Goal: Information Seeking & Learning: Compare options

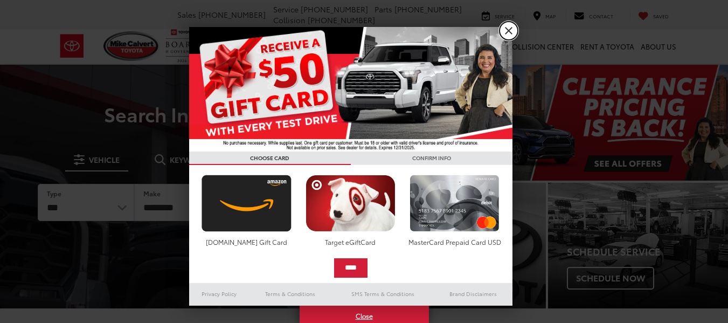
click at [504, 32] on link "X" at bounding box center [508, 31] width 18 height 18
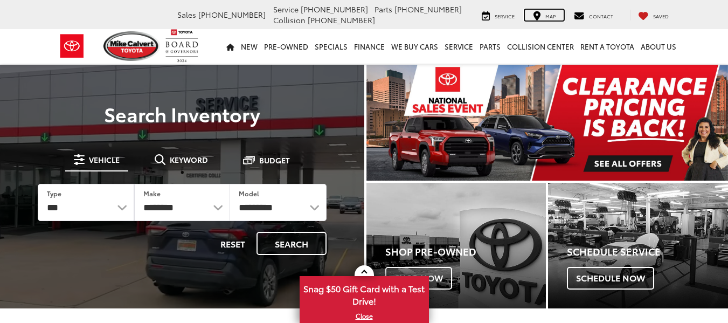
click at [549, 11] on div "Map" at bounding box center [544, 15] width 39 height 11
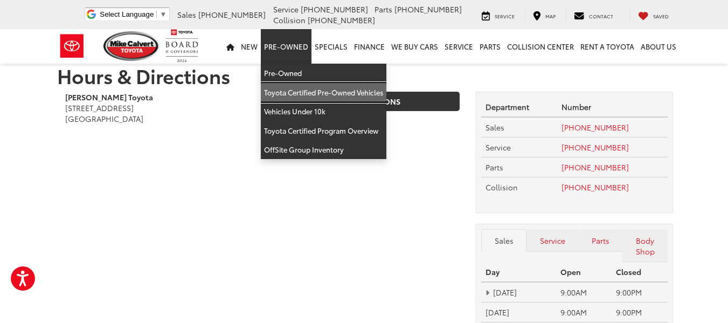
click at [306, 96] on link "Toyota Certified Pre-Owned Vehicles" at bounding box center [323, 92] width 125 height 19
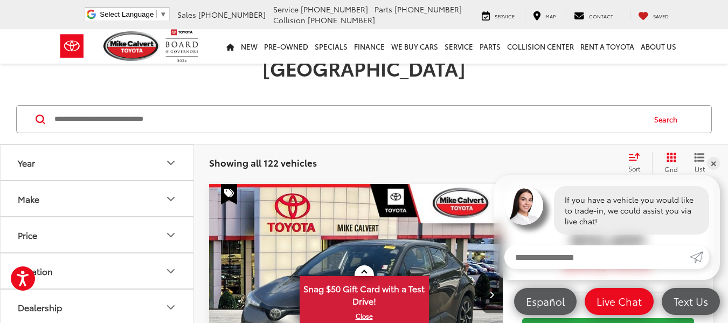
scroll to position [54, 0]
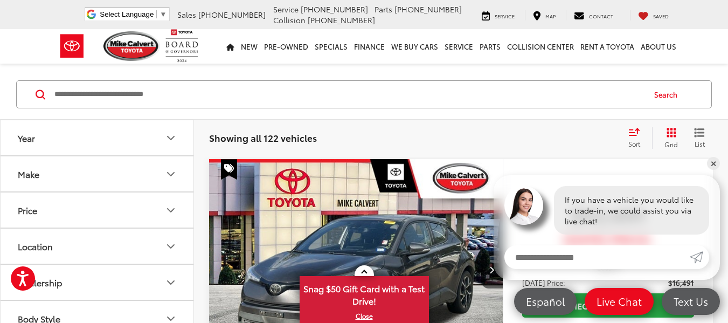
click at [173, 168] on icon "Make" at bounding box center [170, 173] width 13 height 13
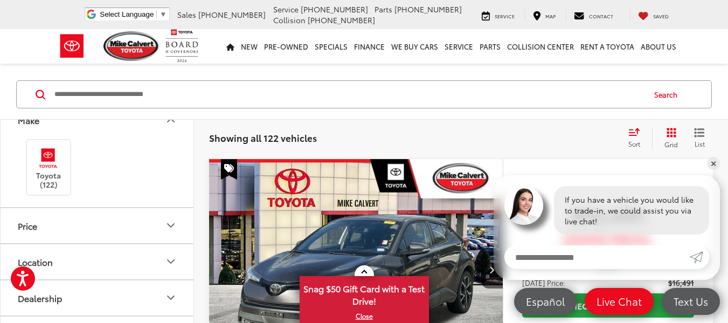
scroll to position [0, 0]
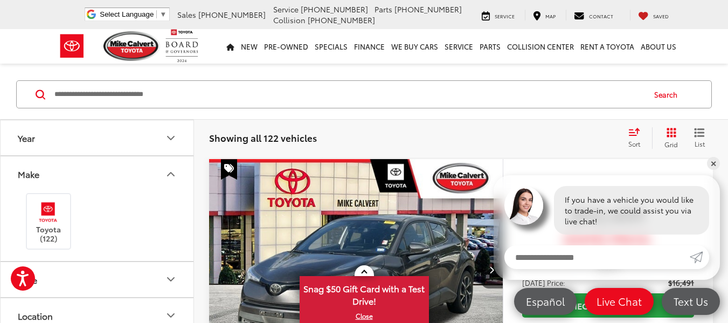
click at [171, 172] on icon "Make" at bounding box center [170, 173] width 6 height 3
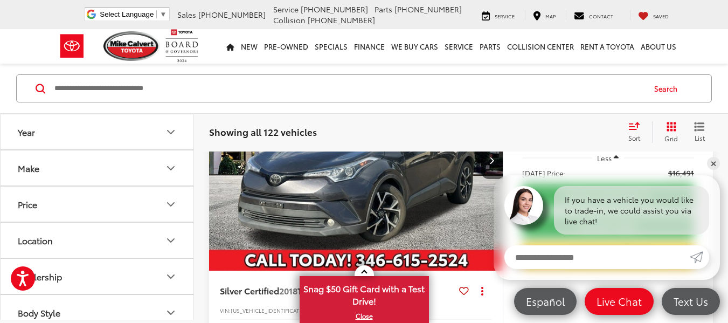
scroll to position [215, 0]
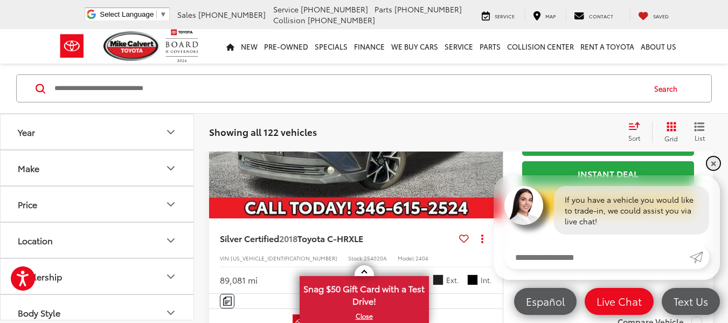
click at [713, 163] on link "✕" at bounding box center [713, 163] width 13 height 13
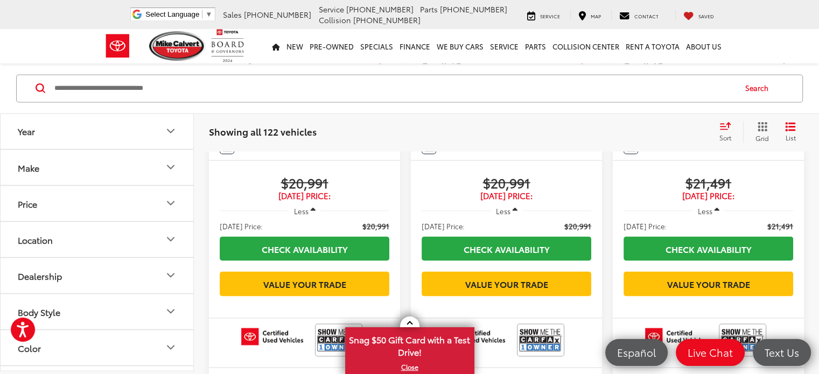
scroll to position [1970, 0]
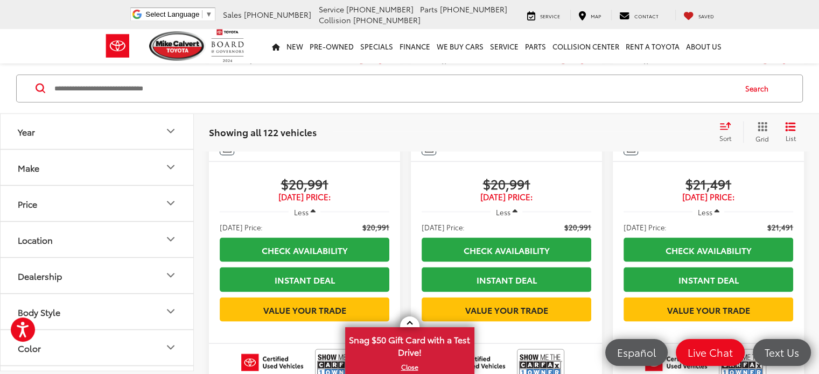
click at [727, 127] on icon "Grid View" at bounding box center [763, 127] width 10 height 10
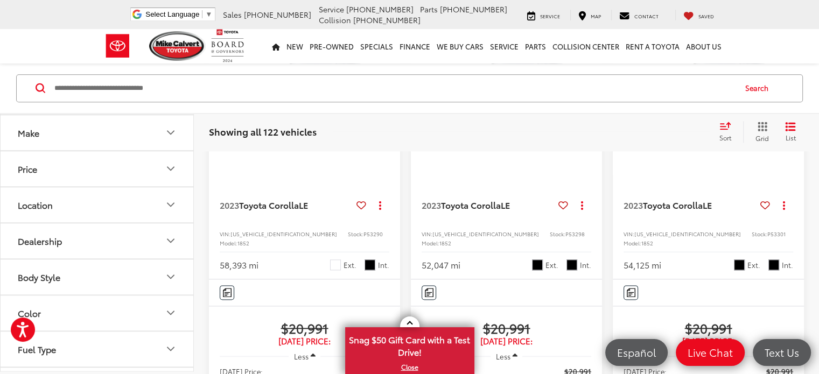
scroll to position [108, 0]
click at [103, 204] on button "Body Style" at bounding box center [98, 203] width 194 height 35
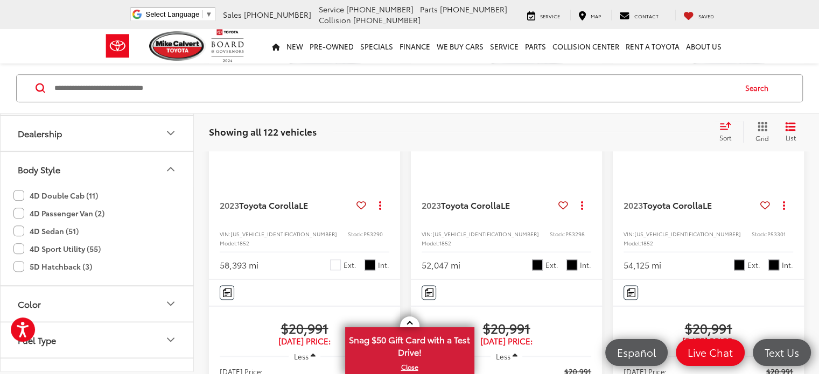
scroll to position [162, 0]
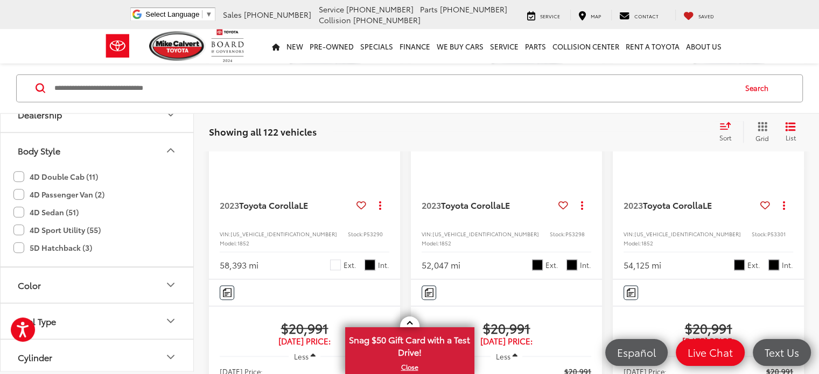
click at [25, 228] on label "4D Sport Utility (55)" at bounding box center [56, 230] width 87 height 18
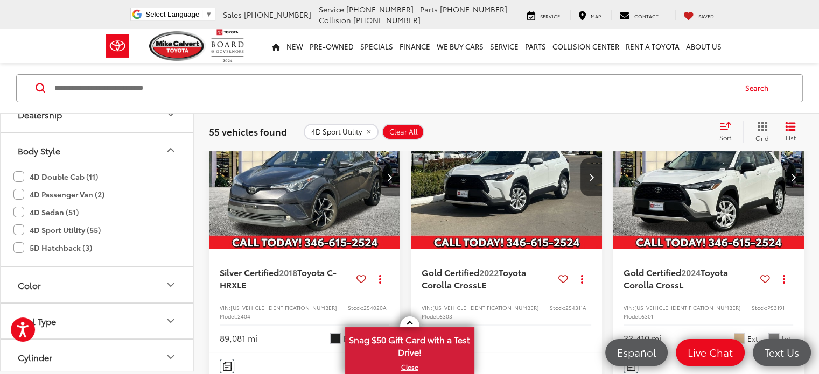
scroll to position [200, 0]
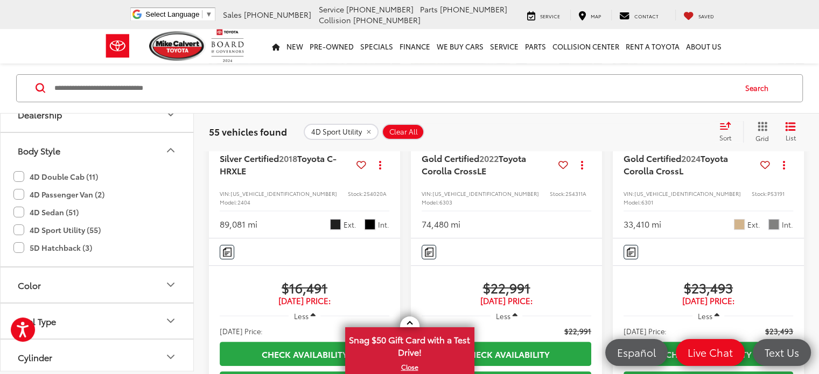
click at [727, 219] on span "Pearl" at bounding box center [739, 224] width 11 height 11
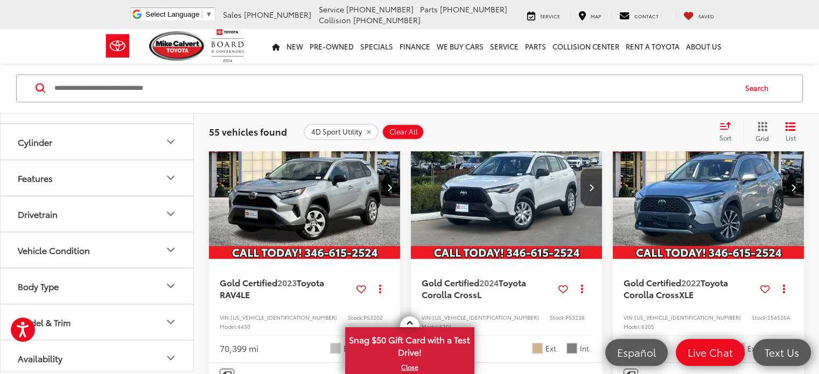
scroll to position [378, 0]
click at [121, 247] on button "Vehicle Condition" at bounding box center [98, 248] width 194 height 35
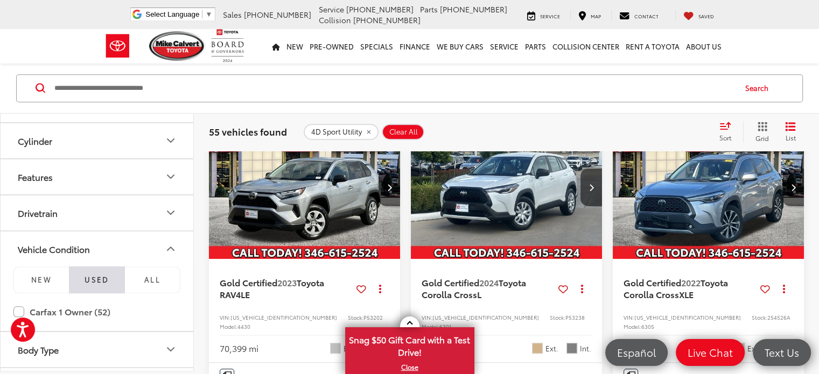
click at [124, 245] on button "Vehicle Condition" at bounding box center [98, 248] width 194 height 35
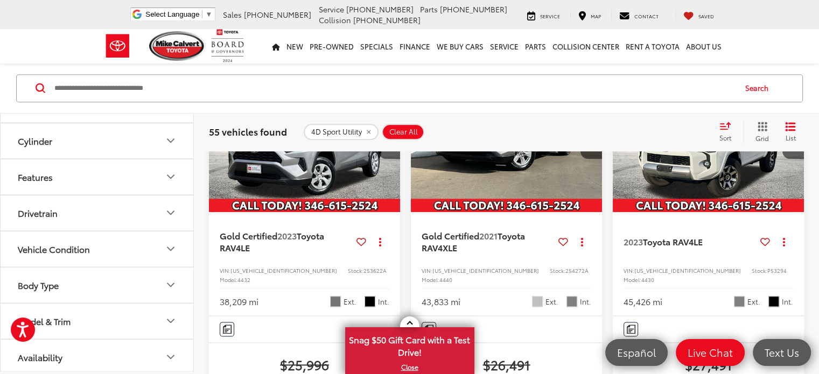
scroll to position [1277, 0]
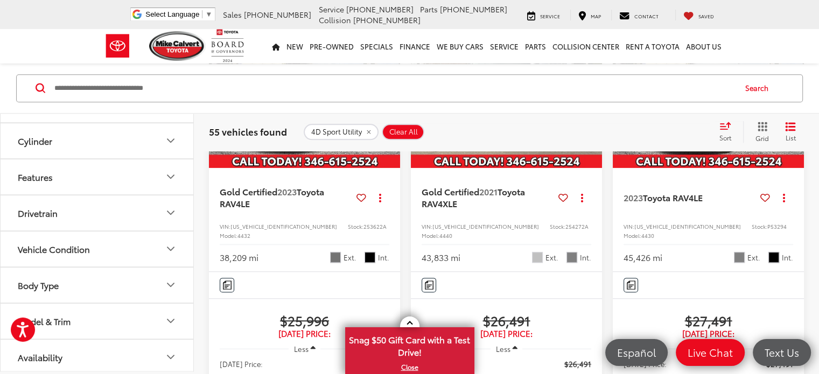
click at [121, 322] on button "Availability" at bounding box center [98, 356] width 194 height 35
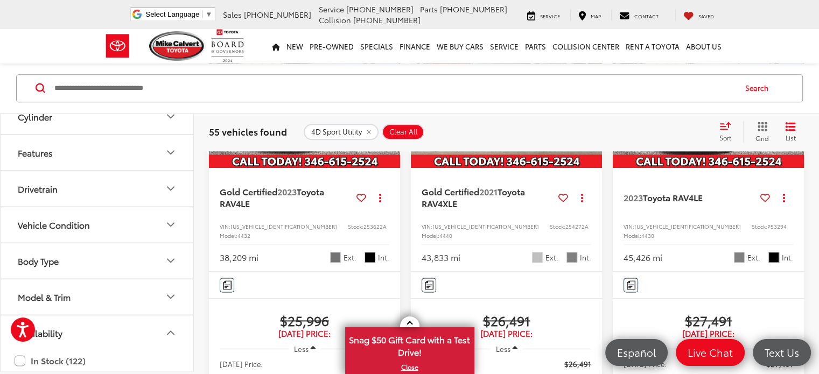
scroll to position [409, 0]
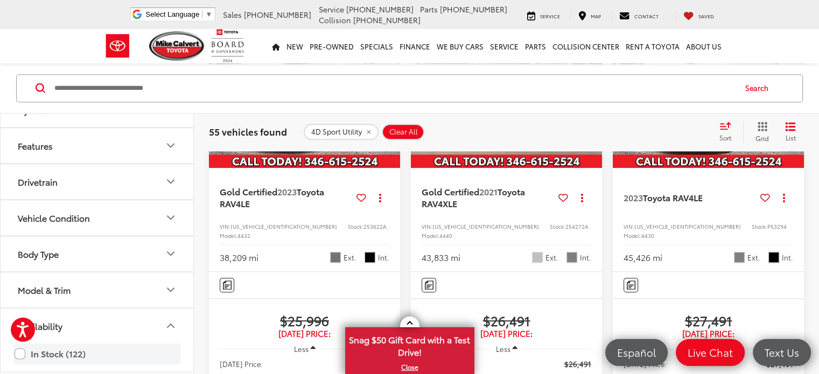
click at [65, 322] on label "In Stock (122)" at bounding box center [97, 353] width 165 height 19
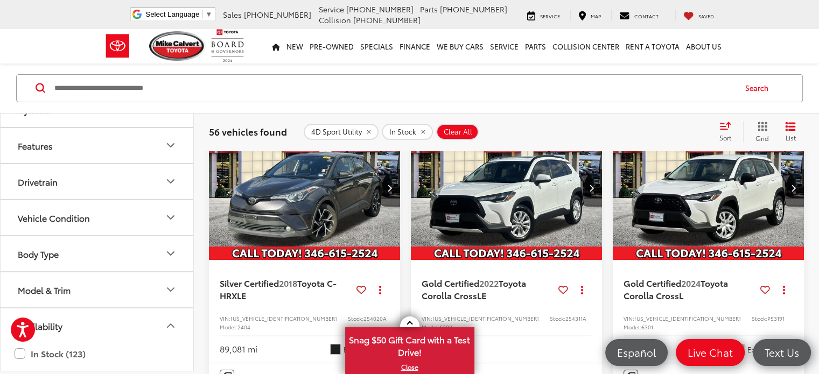
scroll to position [93, 0]
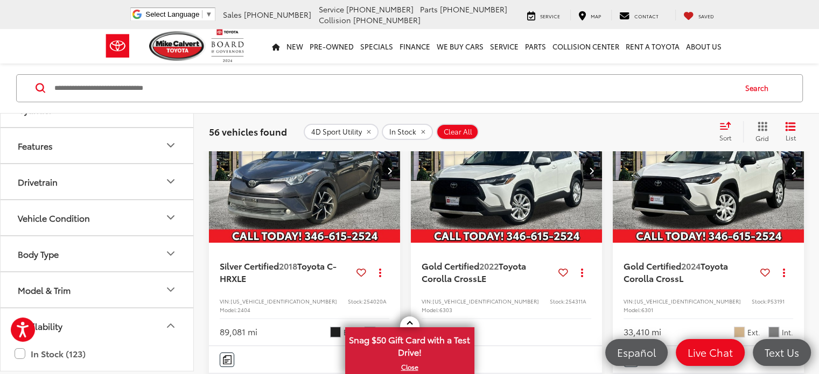
click at [709, 206] on img "2024 Toyota Corolla Cross L 0" at bounding box center [708, 171] width 193 height 145
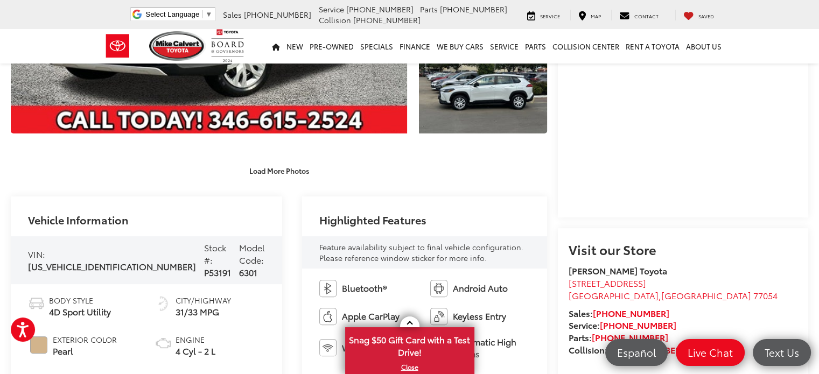
scroll to position [269, 0]
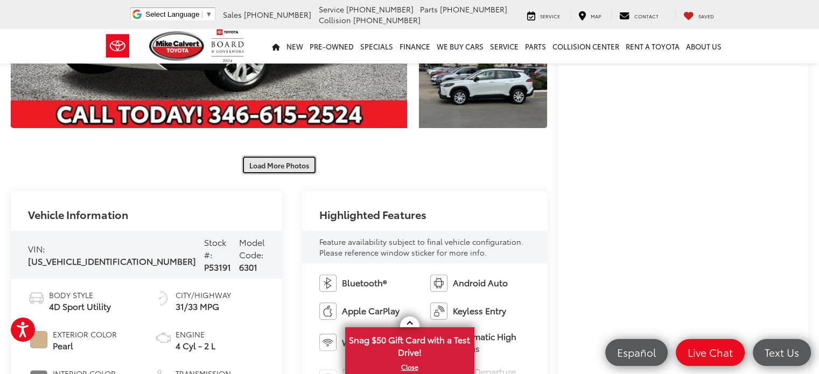
click at [284, 165] on button "Load More Photos" at bounding box center [279, 165] width 75 height 19
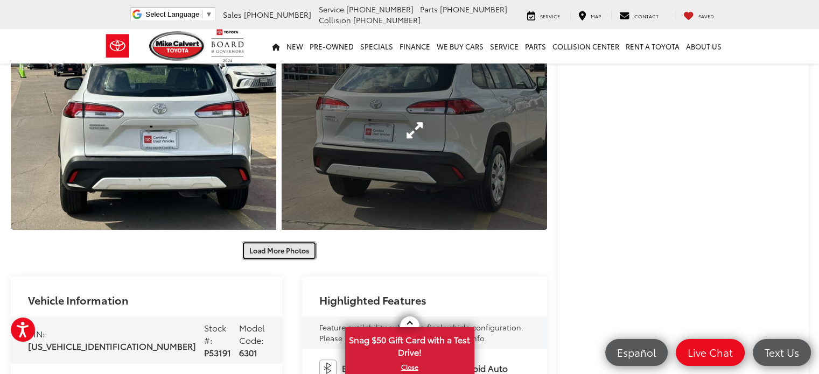
scroll to position [592, 0]
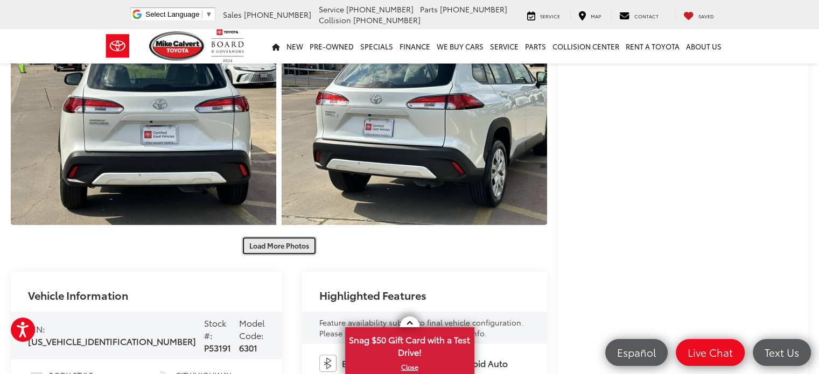
click at [295, 245] on button "Load More Photos" at bounding box center [279, 245] width 75 height 19
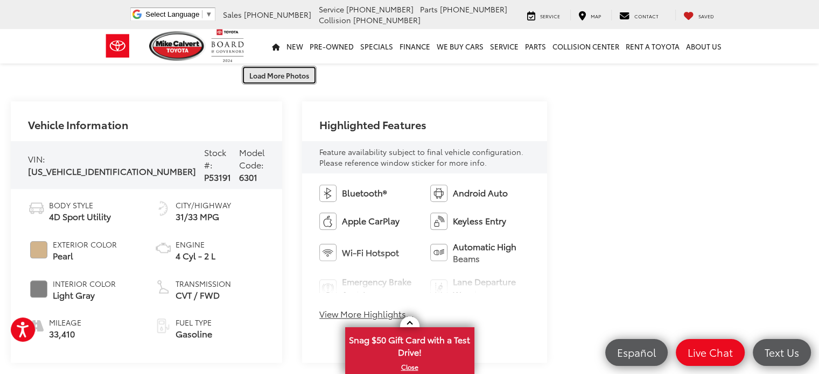
scroll to position [1185, 0]
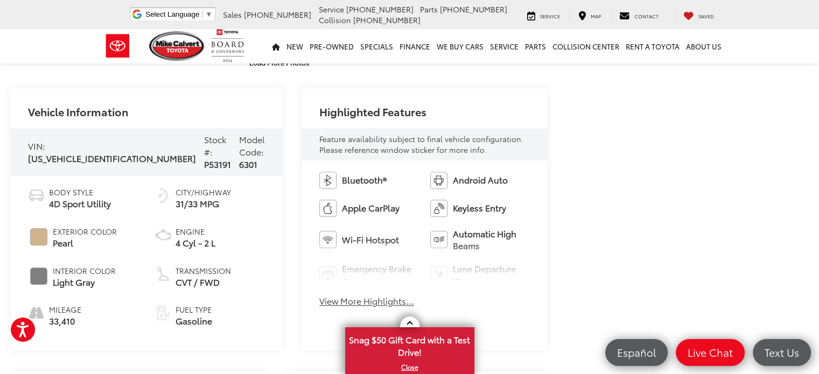
click at [334, 301] on button "View More Highlights..." at bounding box center [366, 301] width 95 height 12
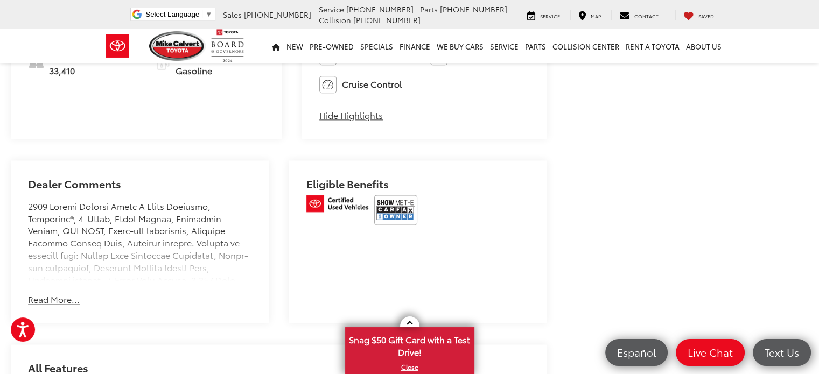
scroll to position [1454, 0]
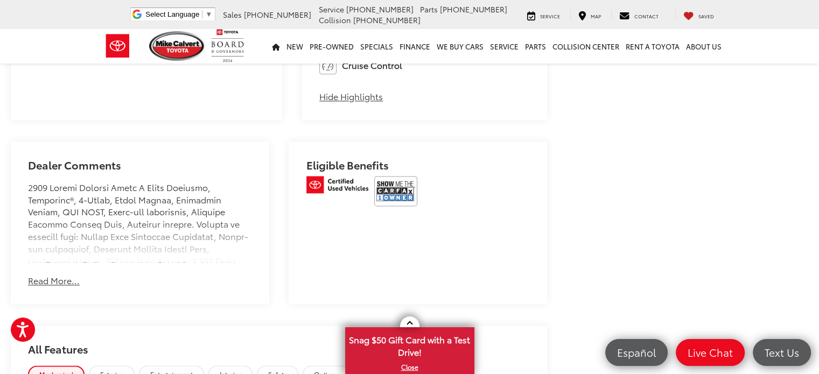
click at [39, 277] on button "Read More..." at bounding box center [54, 281] width 52 height 12
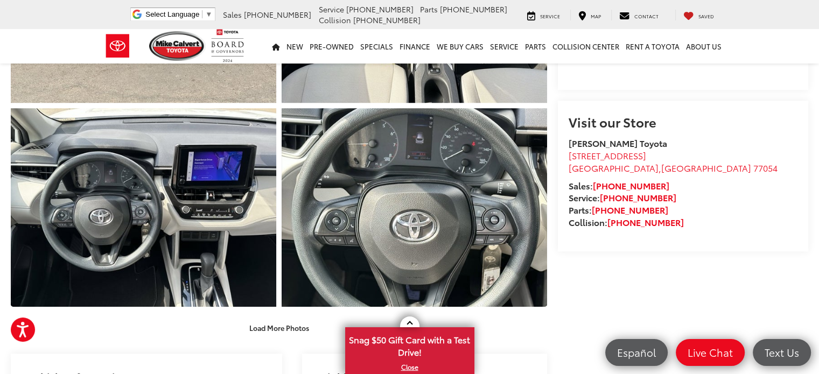
scroll to position [1023, 0]
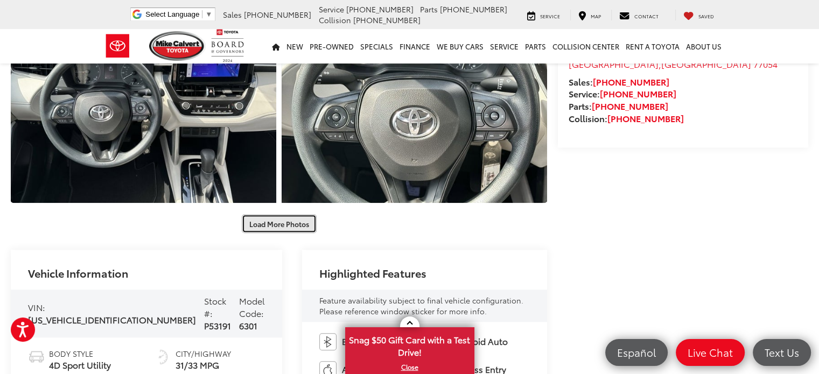
click at [292, 224] on button "Load More Photos" at bounding box center [279, 223] width 75 height 19
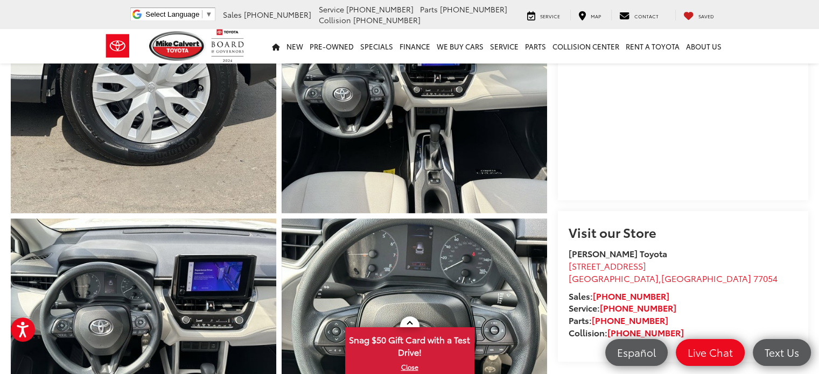
scroll to position [0, 0]
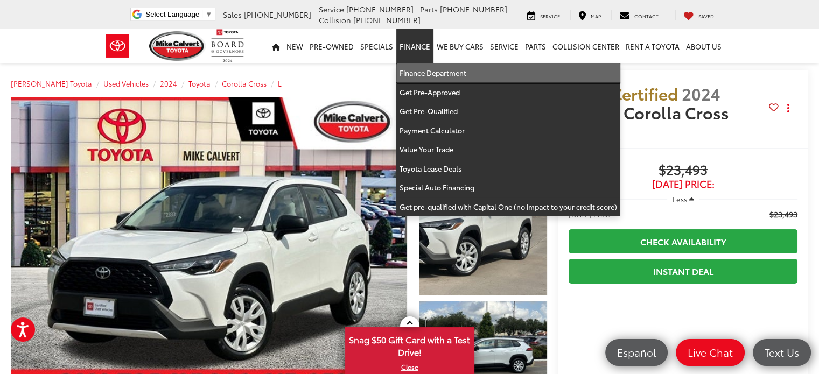
click at [425, 73] on link "Finance Department" at bounding box center [508, 73] width 224 height 19
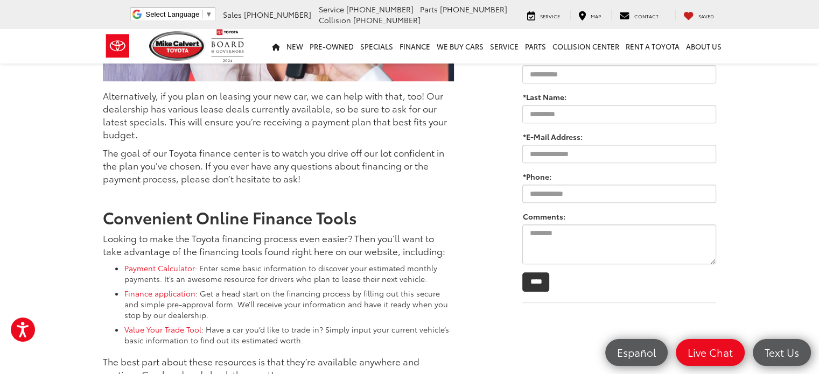
scroll to position [377, 0]
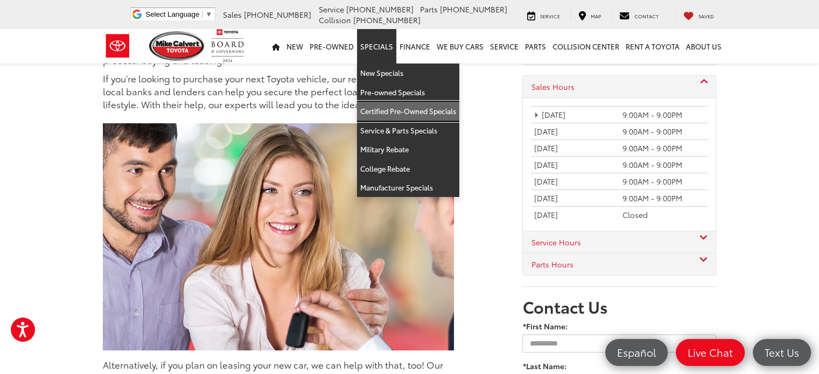
drag, startPoint x: 399, startPoint y: 109, endPoint x: 476, endPoint y: 146, distance: 85.8
click at [399, 109] on link "Certified Pre-Owned Specials" at bounding box center [408, 111] width 102 height 19
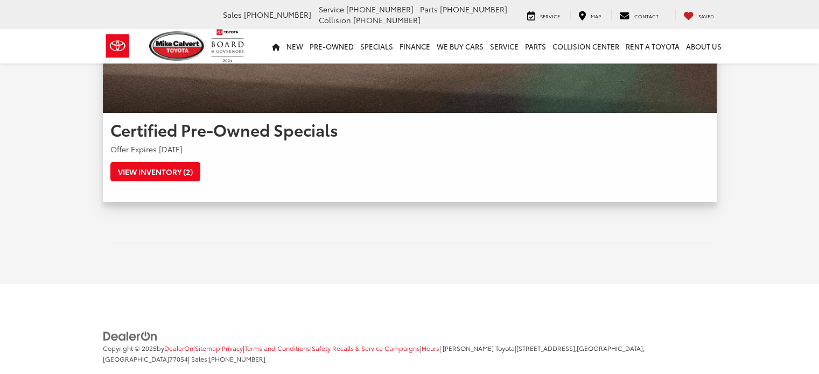
scroll to position [269, 0]
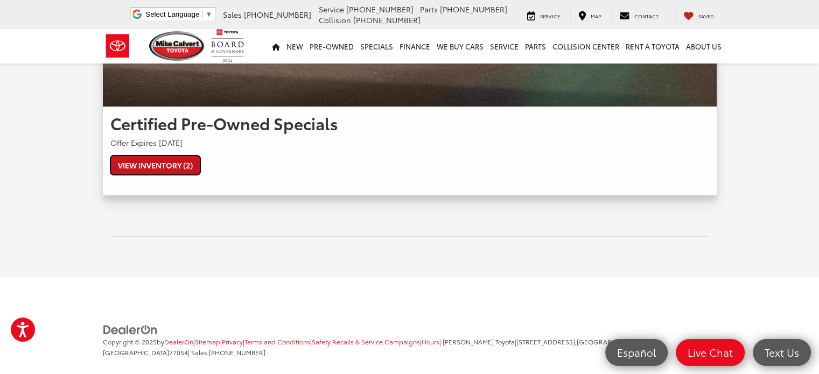
click at [157, 165] on link "View Inventory (2)" at bounding box center [155, 165] width 90 height 19
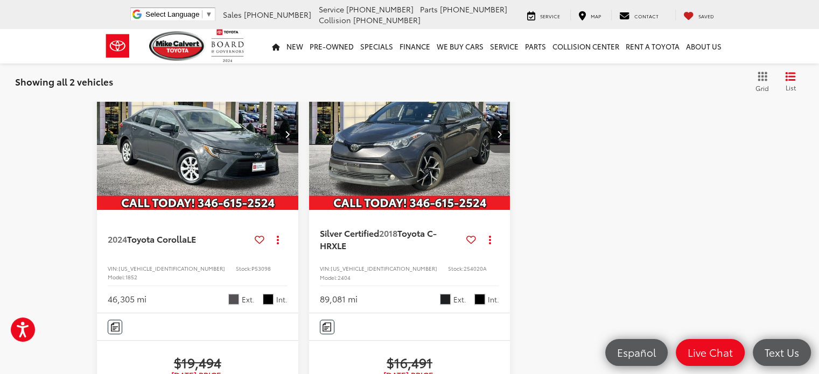
scroll to position [323, 0]
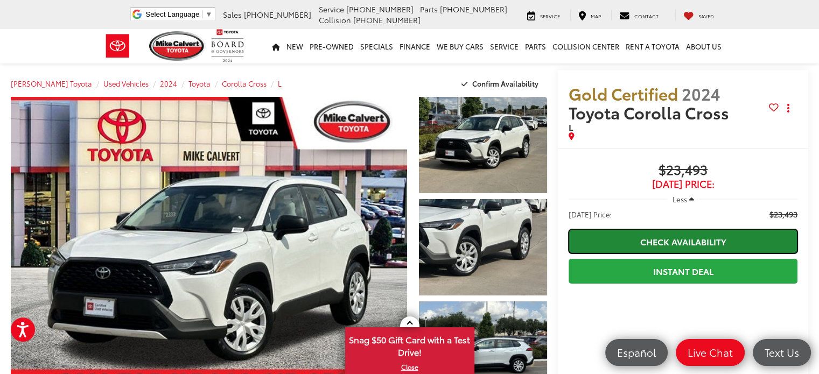
click at [703, 240] on link "Check Availability" at bounding box center [683, 241] width 229 height 24
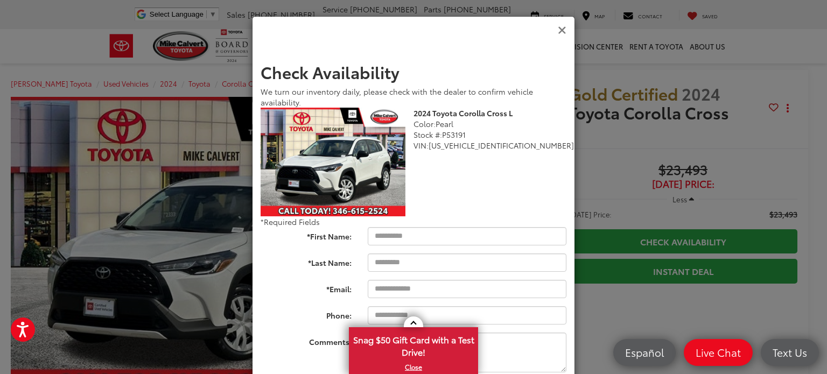
click at [558, 33] on icon "Close" at bounding box center [562, 30] width 9 height 11
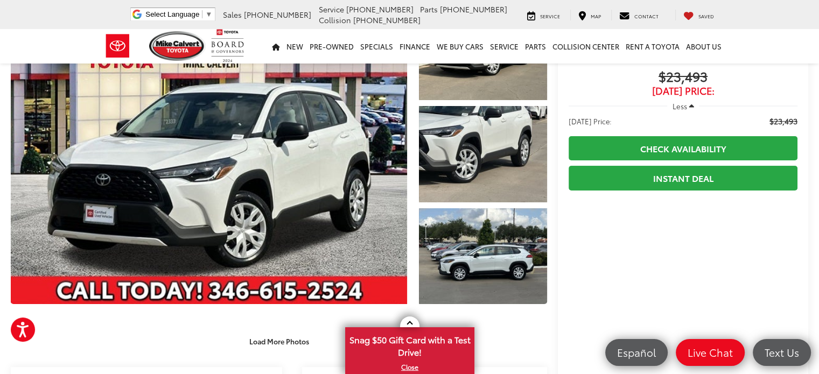
scroll to position [108, 0]
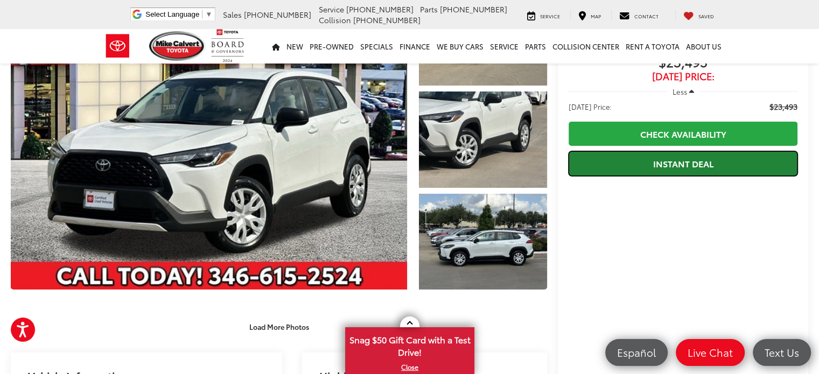
click at [644, 162] on link "Instant Deal" at bounding box center [683, 163] width 229 height 24
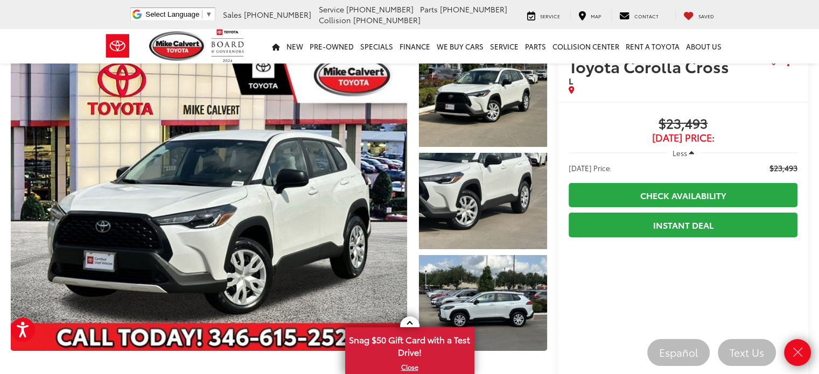
scroll to position [0, 0]
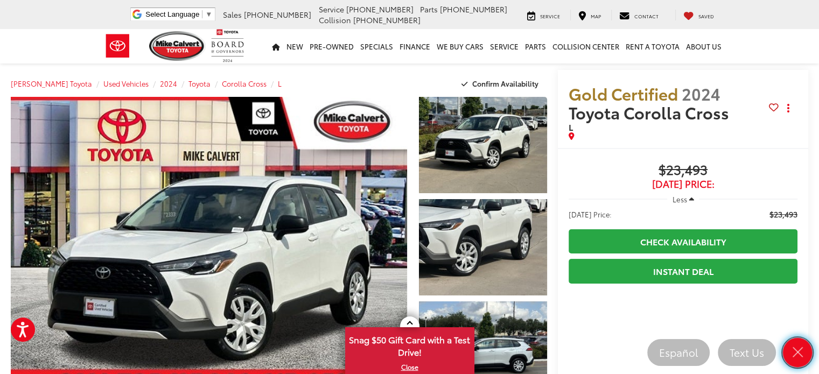
click at [794, 355] on icon "Close" at bounding box center [797, 352] width 15 height 15
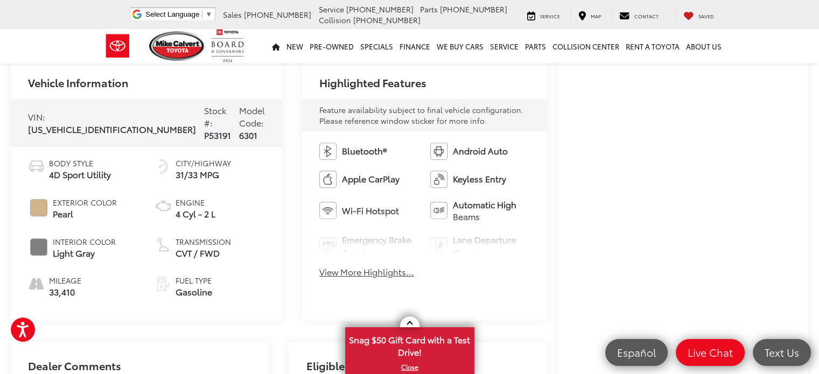
scroll to position [485, 0]
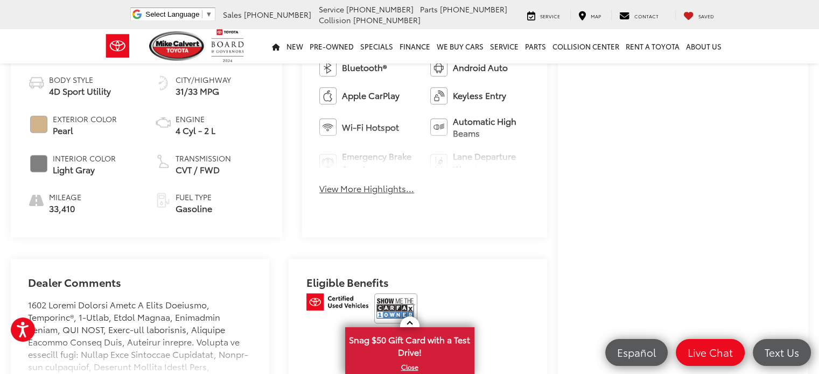
click at [560, 232] on div "Buy $23,493 Today's Price: Less Today's Price: $23,493 Check Availability Insta…" at bounding box center [683, 93] width 250 height 861
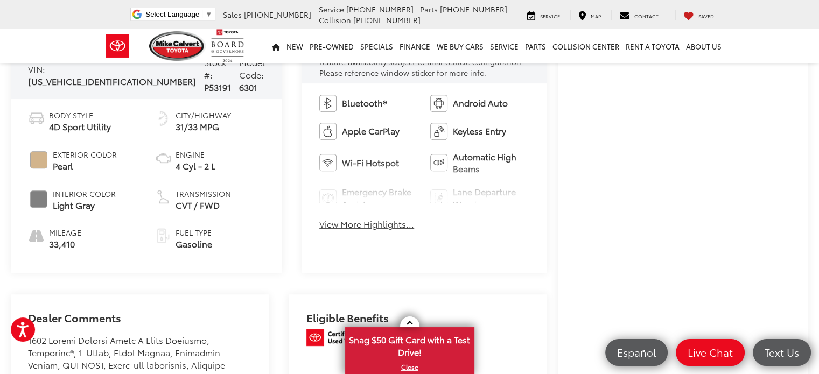
scroll to position [431, 0]
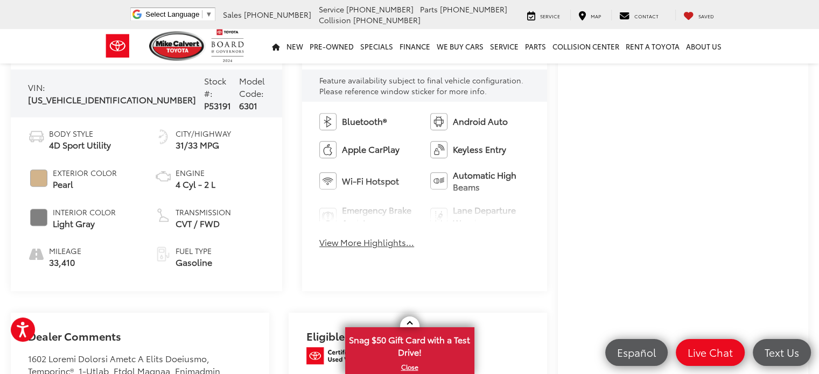
click at [525, 267] on div "Highlighted Features Feature availability subject to final vehicle configuratio…" at bounding box center [424, 161] width 245 height 262
click at [509, 239] on div "Bluetooth® Android Auto Apple CarPlay Keyless Entry Wi-Fi Hotspot Automatic Hig…" at bounding box center [424, 184] width 245 height 164
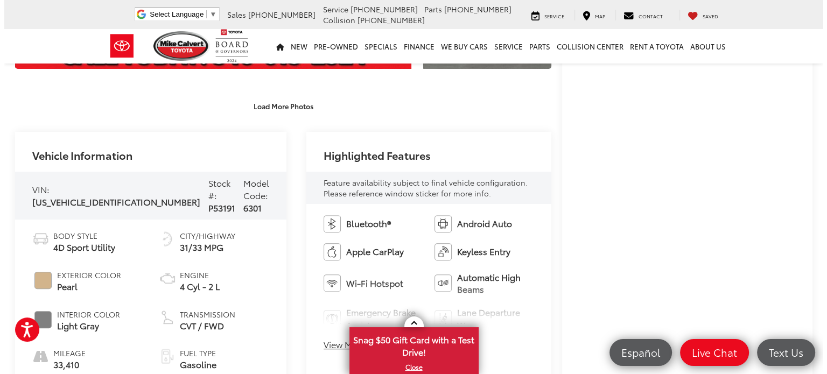
scroll to position [215, 0]
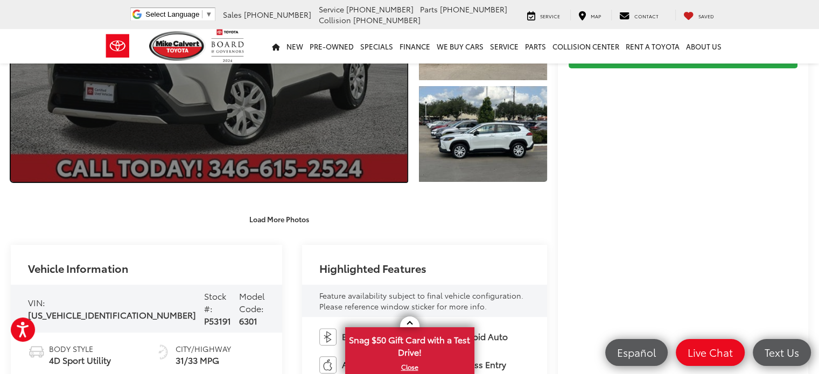
click at [280, 111] on link "Expand Photo 0" at bounding box center [209, 32] width 396 height 301
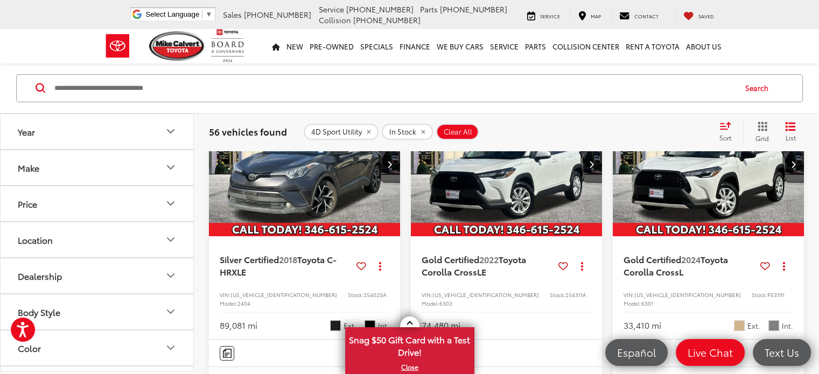
scroll to position [93, 0]
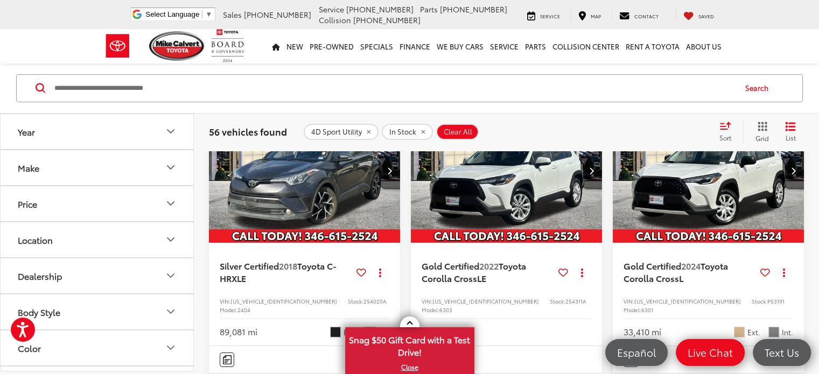
click at [715, 195] on img "2024 Toyota Corolla Cross L 0" at bounding box center [708, 171] width 193 height 145
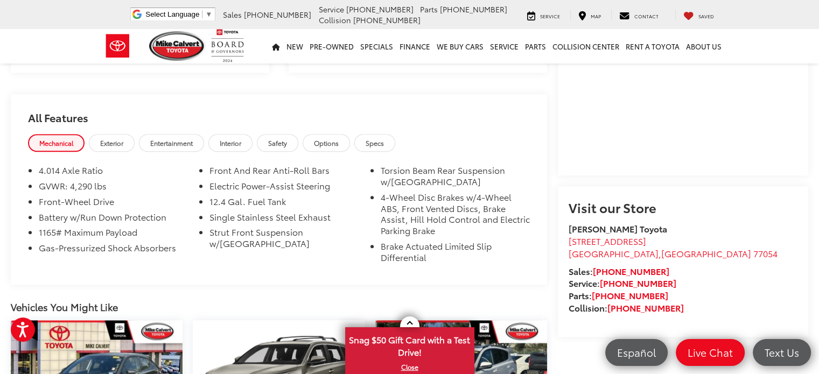
scroll to position [808, 0]
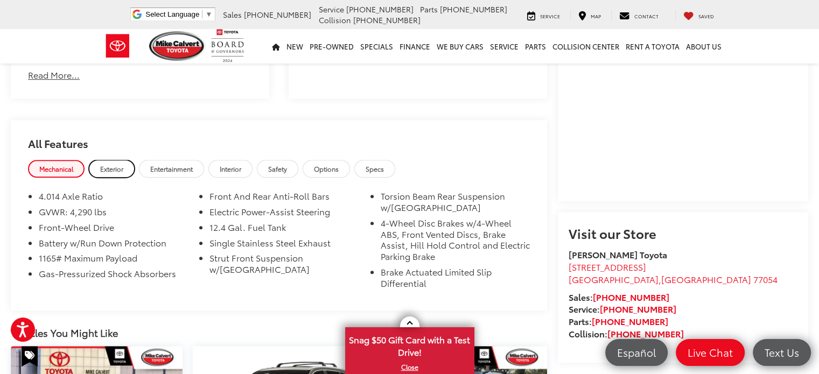
click at [114, 164] on span "Exterior" at bounding box center [111, 168] width 23 height 9
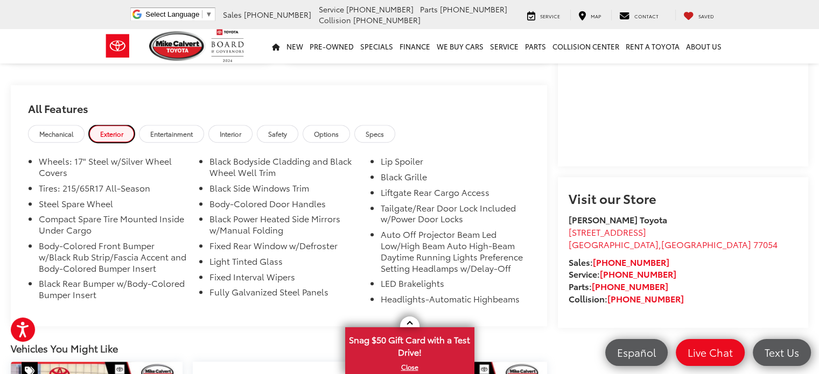
scroll to position [862, 0]
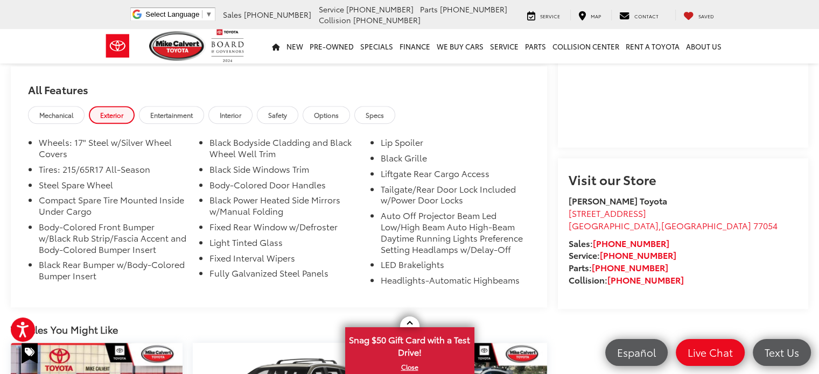
click at [166, 110] on span "Entertainment" at bounding box center [171, 114] width 43 height 9
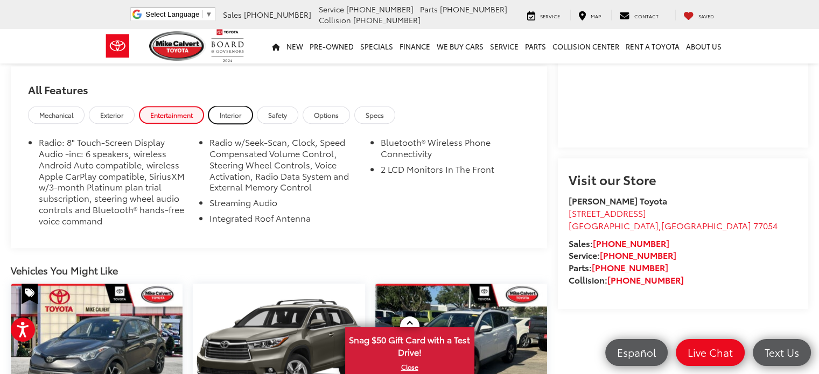
click at [233, 110] on span "Interior" at bounding box center [231, 114] width 22 height 9
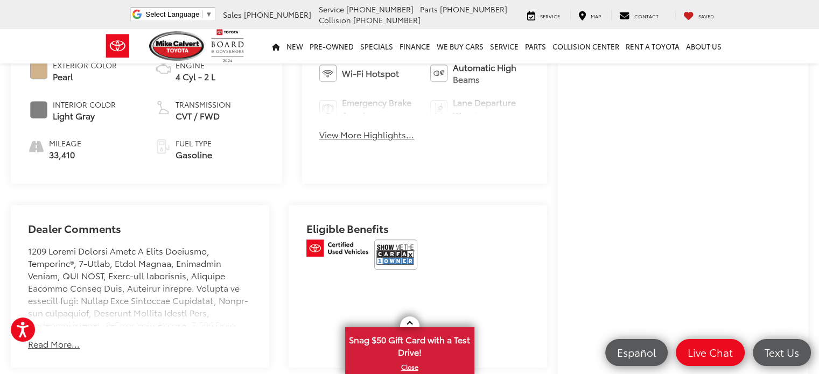
scroll to position [808, 0]
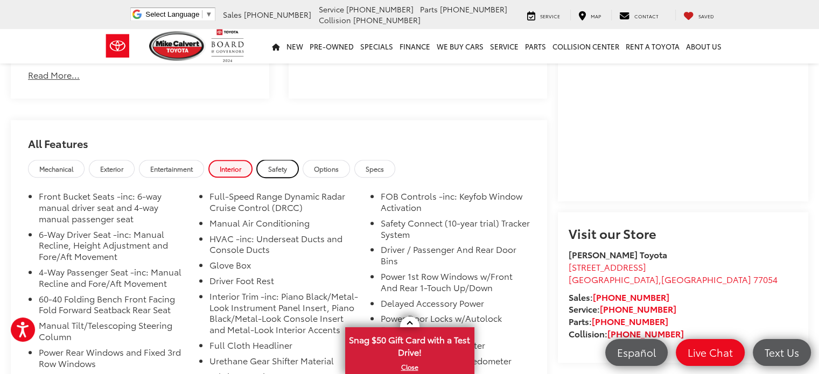
click at [274, 164] on span "Safety" at bounding box center [277, 168] width 19 height 9
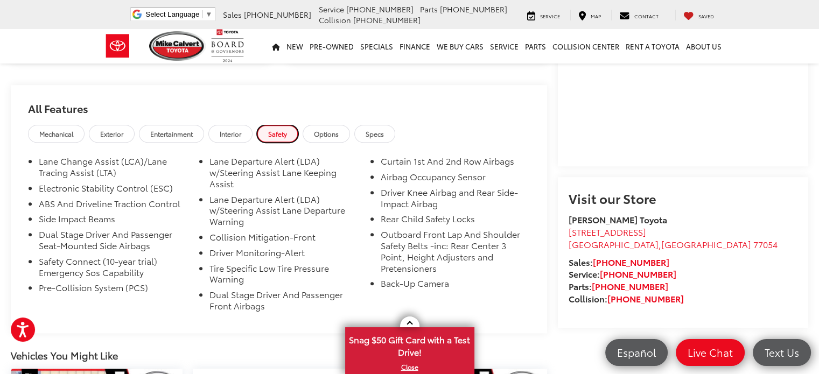
scroll to position [862, 0]
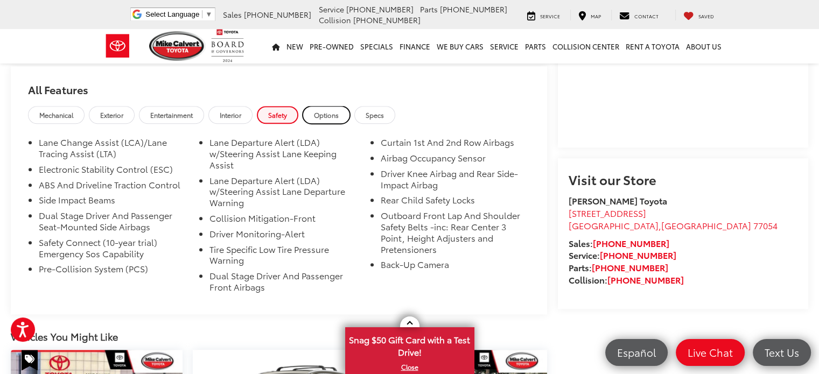
click at [327, 110] on span "Options" at bounding box center [326, 114] width 25 height 9
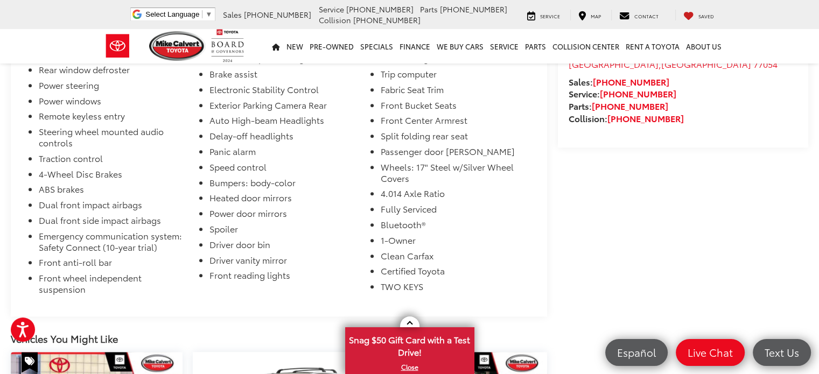
scroll to position [969, 0]
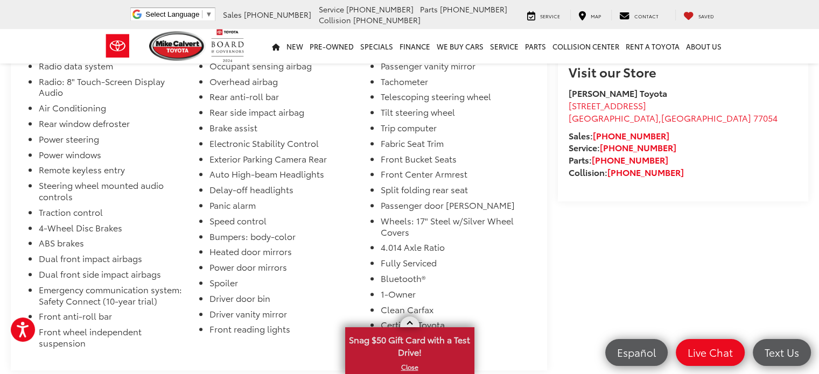
click at [411, 323] on link at bounding box center [409, 322] width 19 height 11
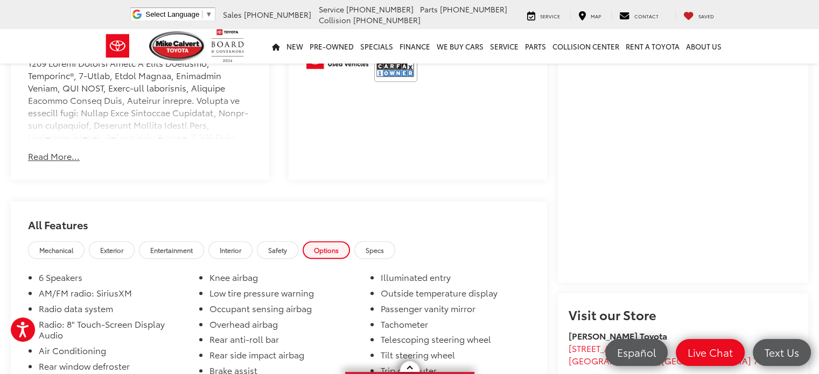
scroll to position [720, 0]
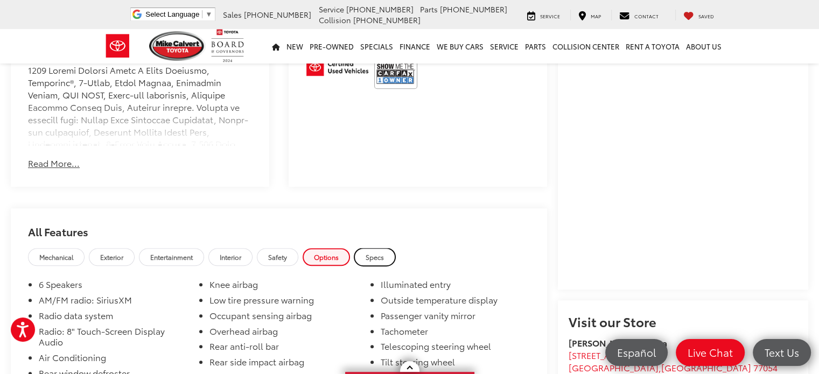
click at [374, 248] on link "Specs" at bounding box center [374, 257] width 41 height 18
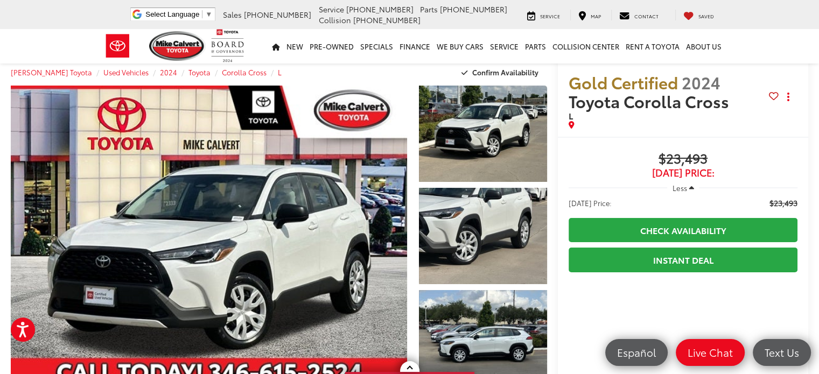
scroll to position [0, 0]
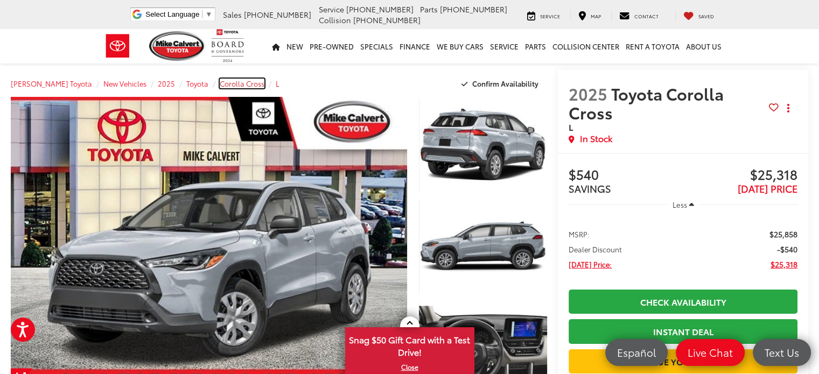
click at [221, 84] on span "Corolla Cross" at bounding box center [242, 84] width 45 height 10
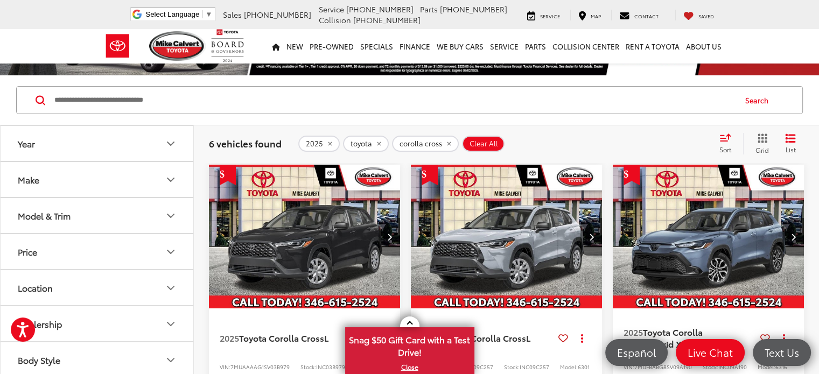
scroll to position [54, 0]
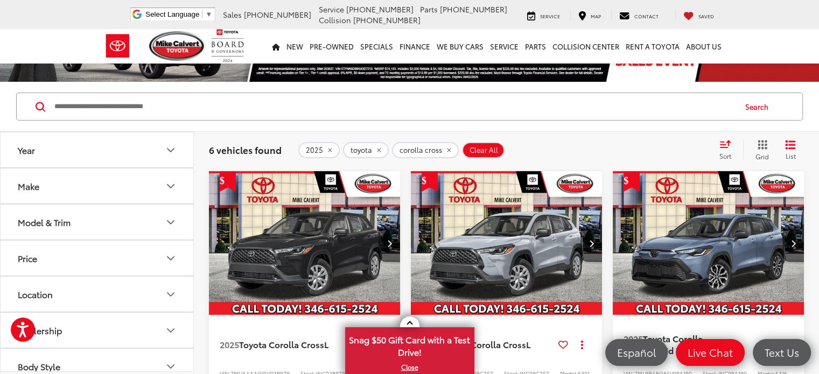
click at [328, 149] on icon "remove 2025" at bounding box center [330, 151] width 4 height 4
click at [626, 148] on div "toyota corolla cross Clear All + 0" at bounding box center [503, 150] width 411 height 16
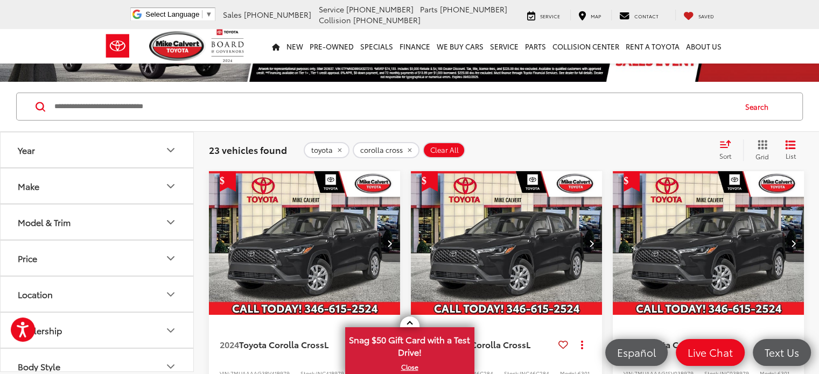
click at [722, 151] on span "Sort" at bounding box center [726, 155] width 12 height 9
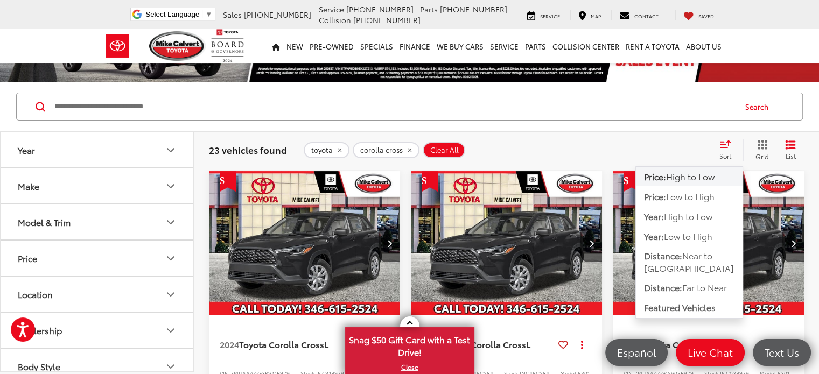
click at [694, 195] on span "Low to High" at bounding box center [690, 196] width 48 height 12
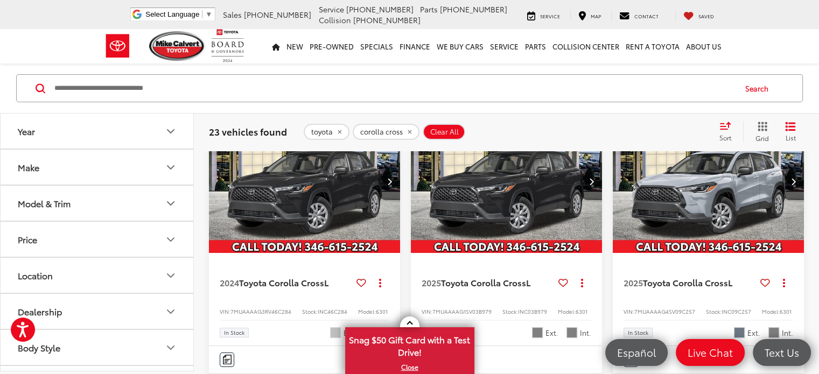
scroll to position [54, 0]
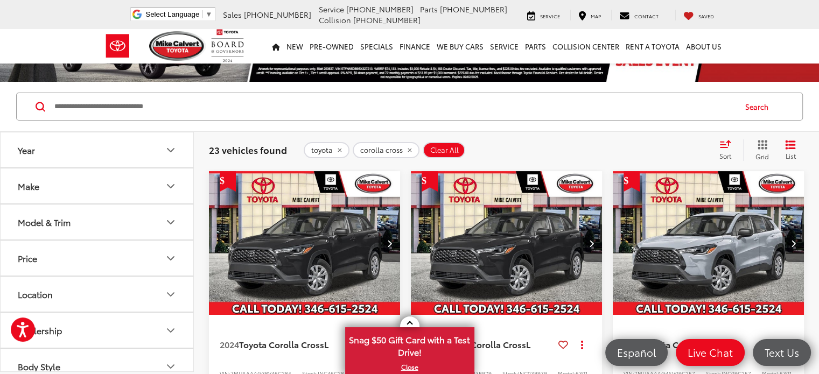
click at [670, 229] on img "2025 Toyota Corolla Cross L 0" at bounding box center [708, 243] width 193 height 145
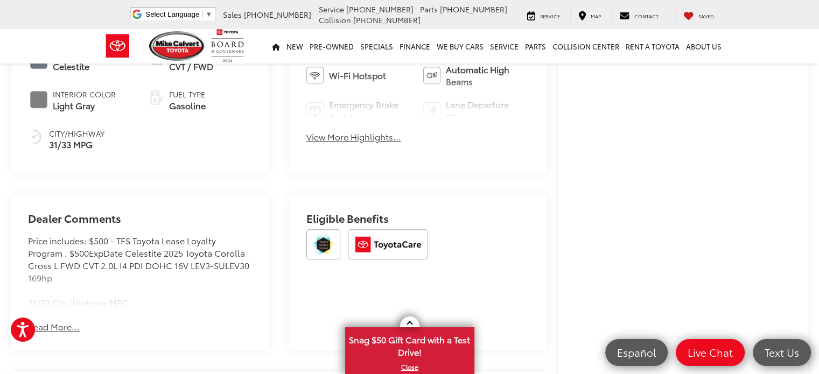
scroll to position [539, 0]
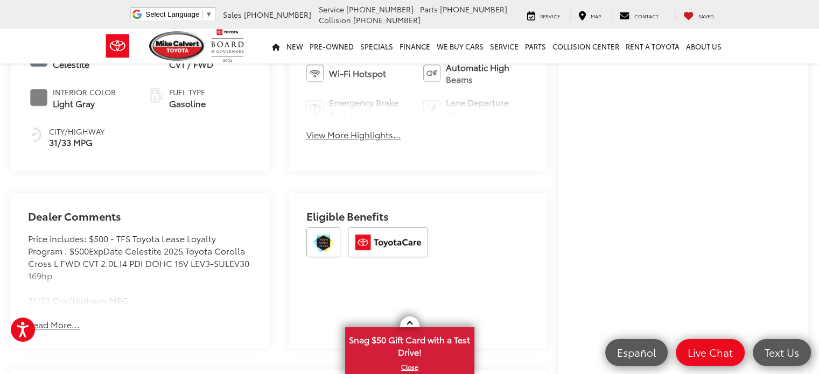
click at [45, 326] on button "Read More..." at bounding box center [54, 325] width 52 height 12
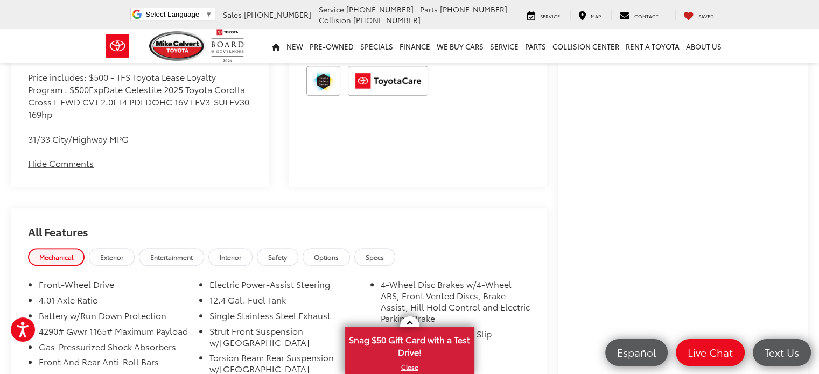
scroll to position [808, 0]
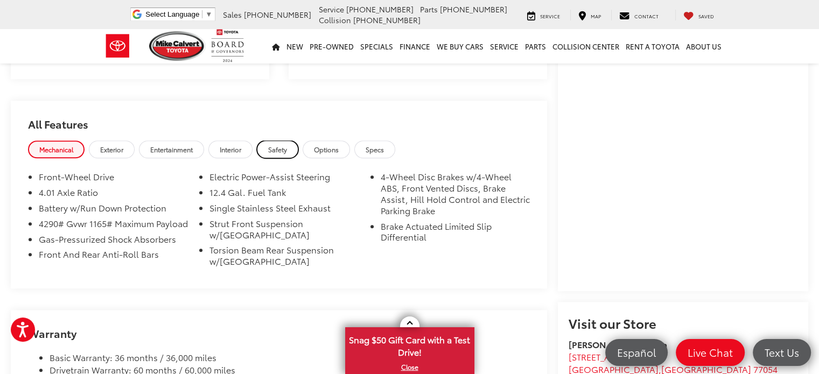
click at [286, 146] on span "Safety" at bounding box center [277, 149] width 19 height 9
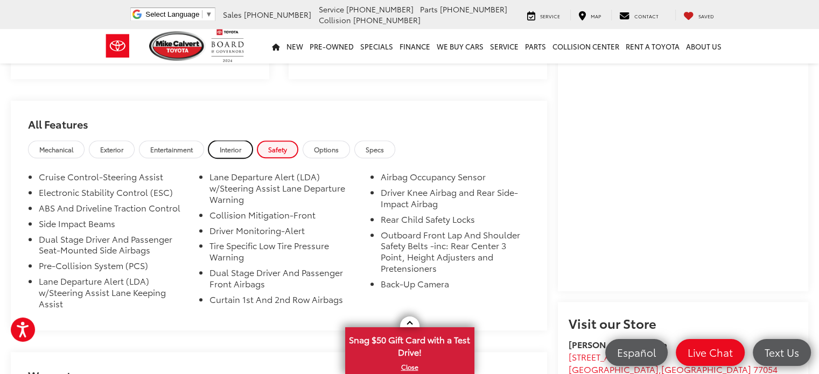
click at [239, 152] on span "Interior" at bounding box center [231, 149] width 22 height 9
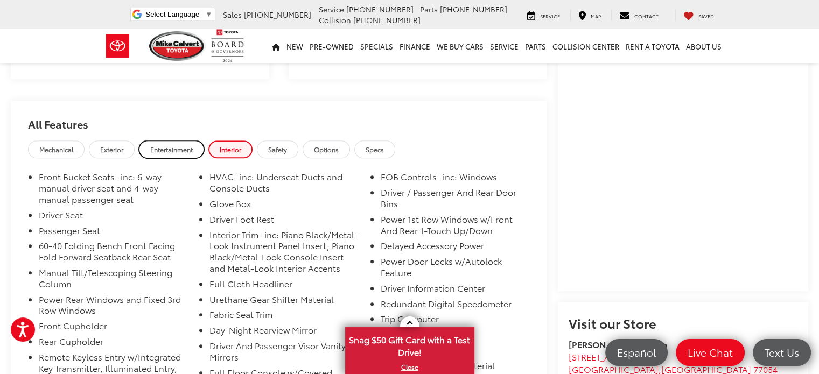
click at [190, 148] on span "Entertainment" at bounding box center [171, 149] width 43 height 9
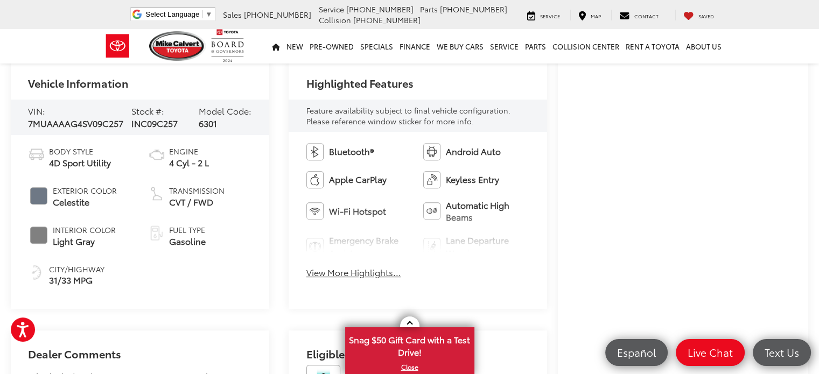
scroll to position [431, 0]
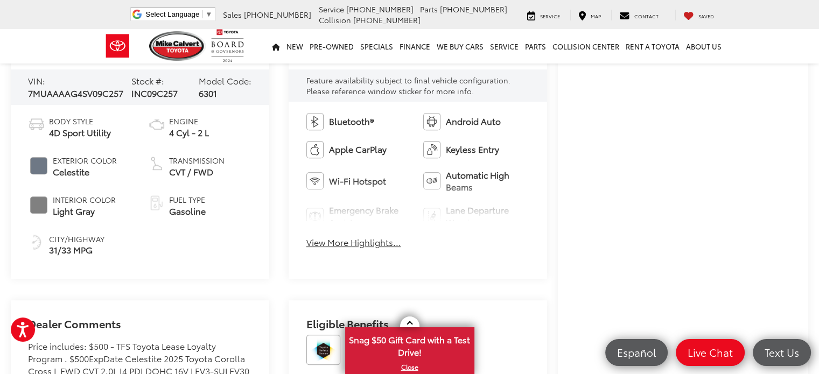
click at [350, 245] on button "View More Highlights..." at bounding box center [353, 242] width 95 height 12
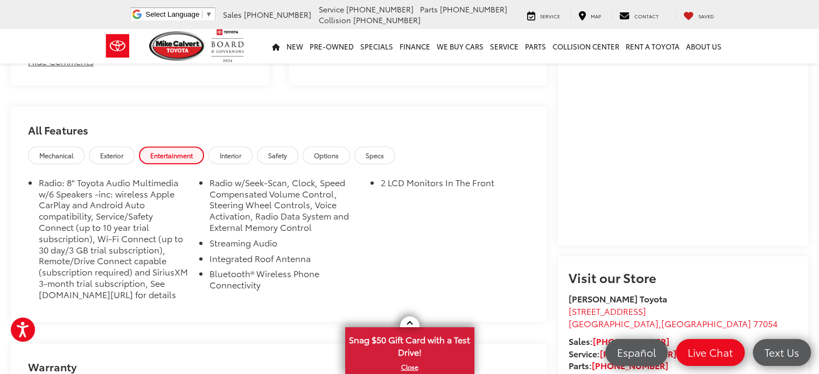
scroll to position [862, 0]
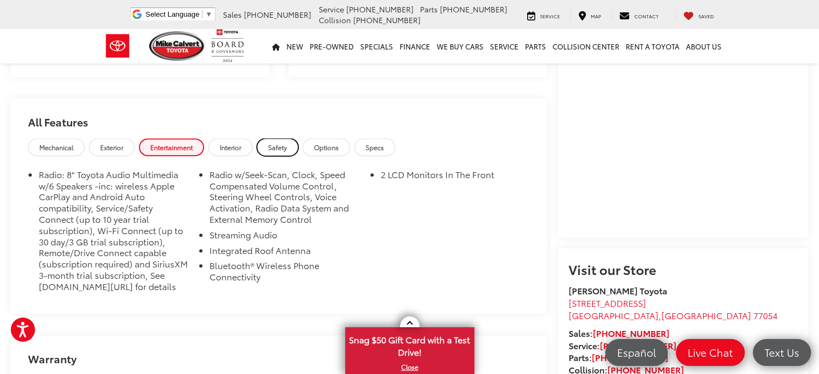
click at [283, 152] on link "Safety" at bounding box center [277, 147] width 41 height 18
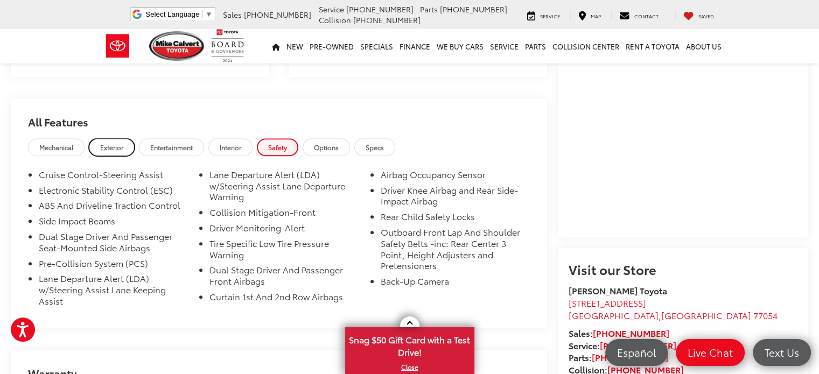
click at [123, 147] on span "Exterior" at bounding box center [111, 147] width 23 height 9
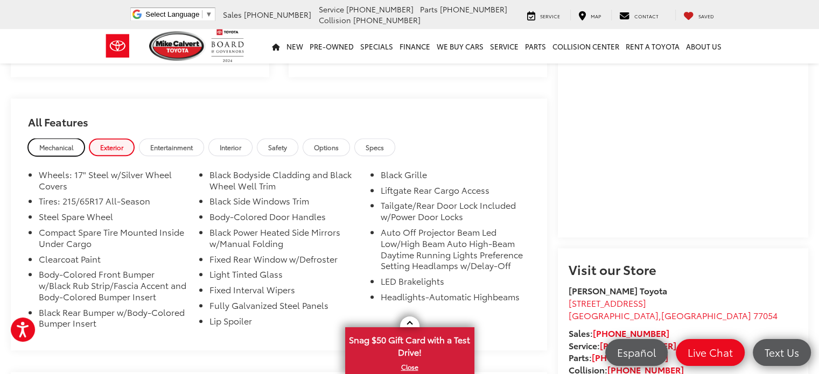
click at [71, 148] on span "Mechanical" at bounding box center [56, 147] width 34 height 9
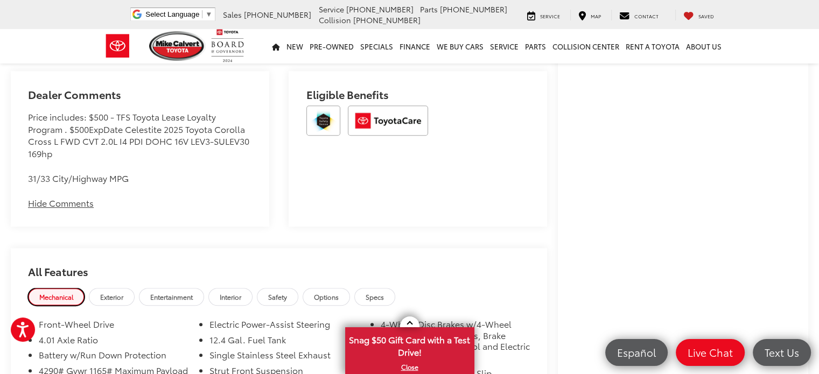
scroll to position [754, 0]
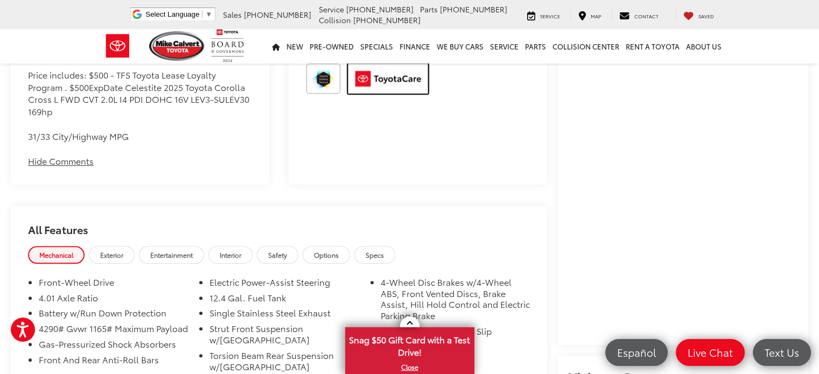
click at [381, 78] on img at bounding box center [388, 79] width 80 height 30
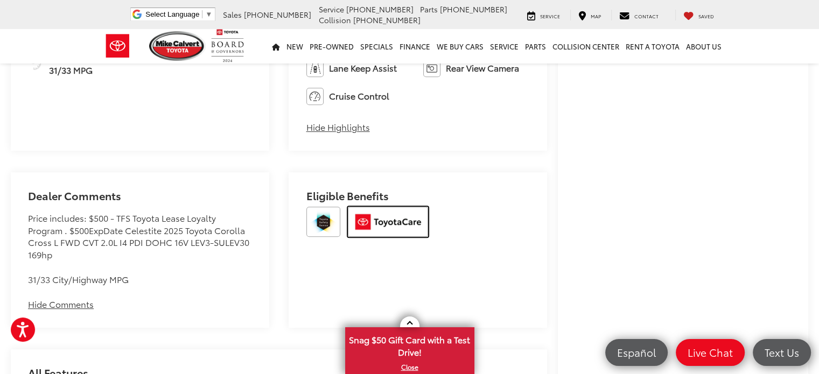
scroll to position [592, 0]
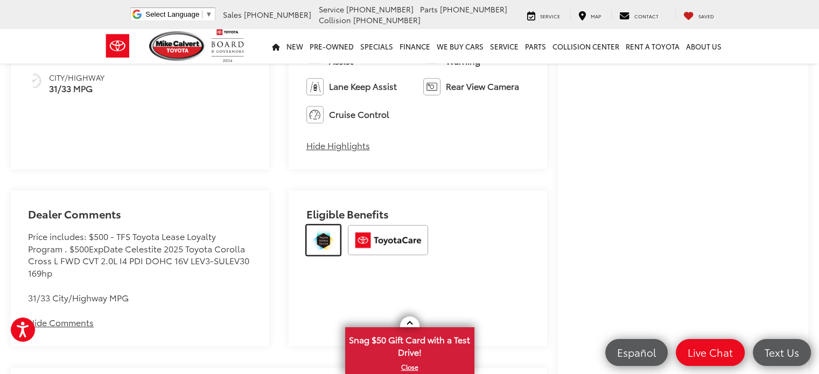
click at [324, 243] on img at bounding box center [323, 240] width 34 height 30
click at [389, 245] on img at bounding box center [388, 240] width 80 height 30
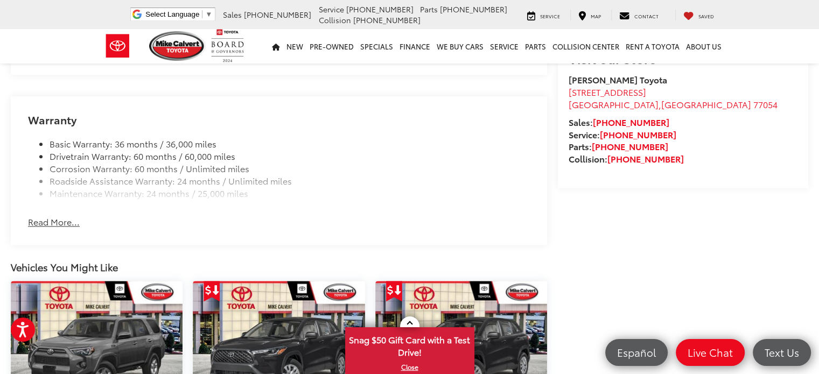
scroll to position [1077, 0]
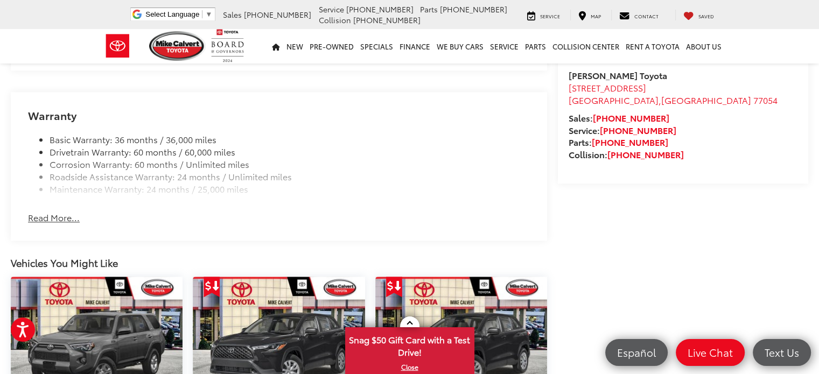
click at [62, 220] on button "Read More..." at bounding box center [54, 218] width 52 height 12
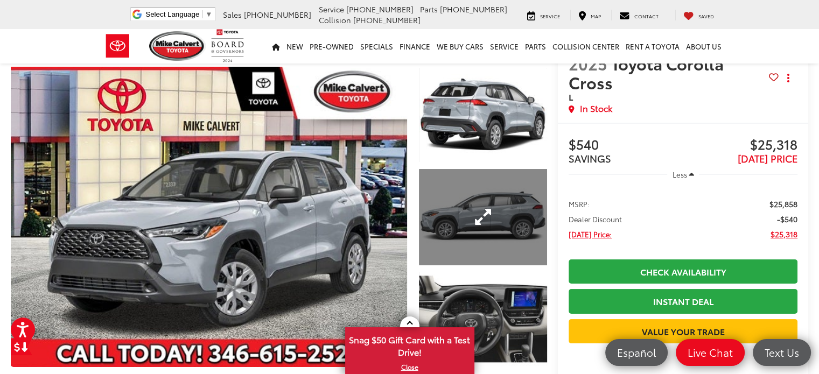
scroll to position [0, 0]
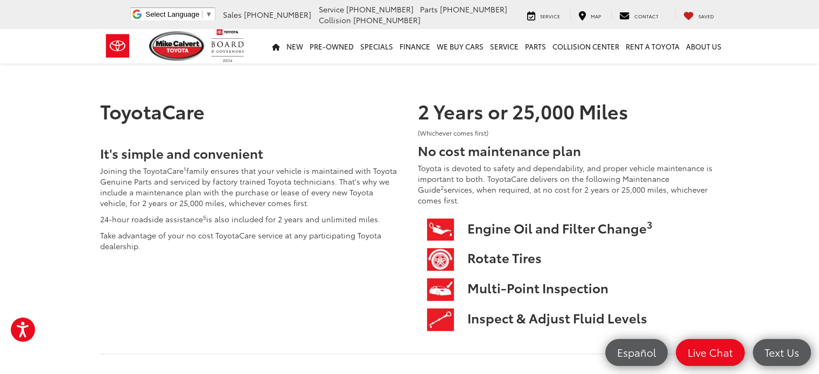
scroll to position [485, 0]
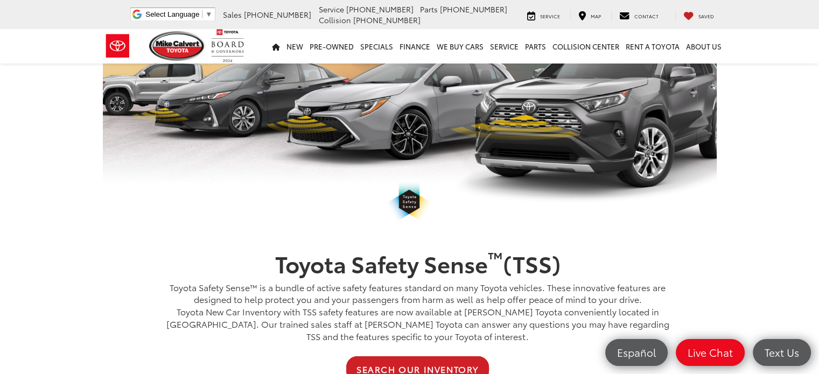
scroll to position [162, 0]
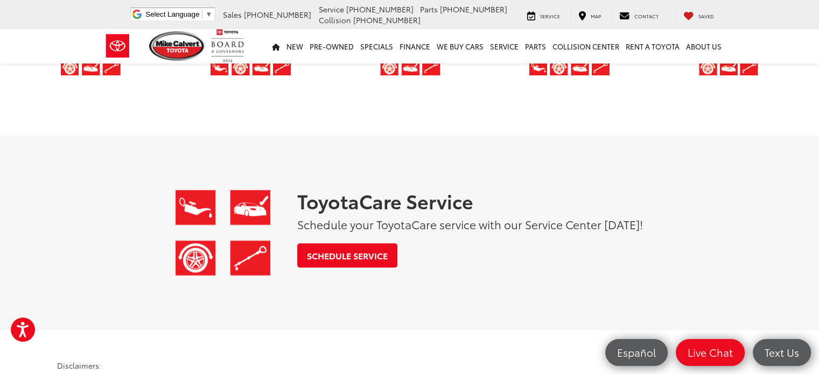
scroll to position [1185, 0]
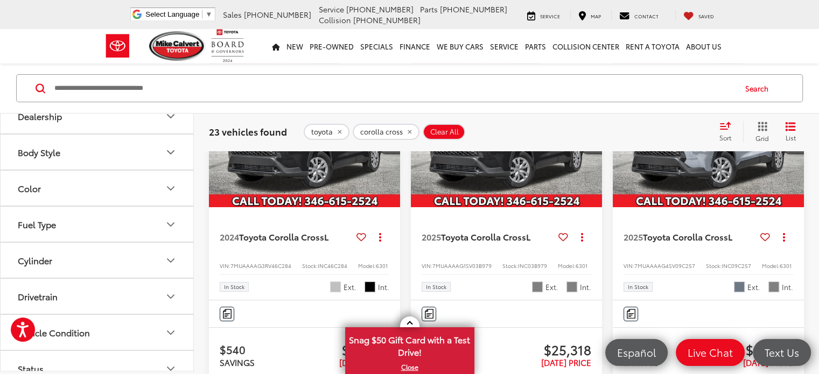
scroll to position [190, 0]
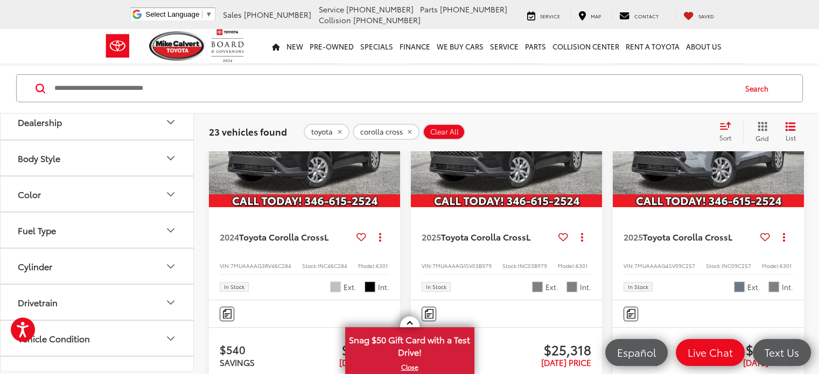
click at [131, 190] on button "Color" at bounding box center [98, 194] width 194 height 35
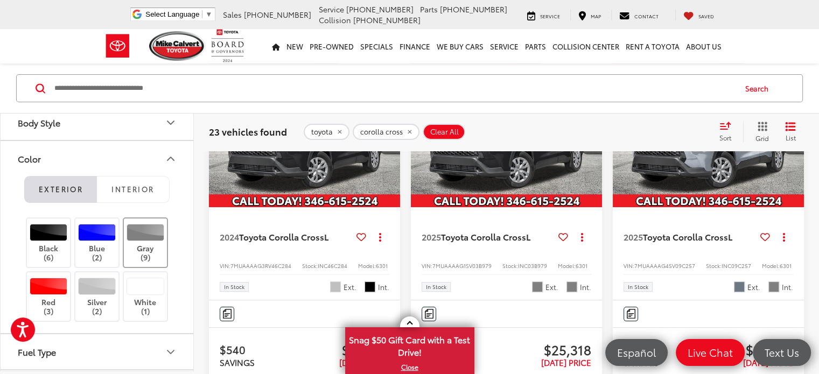
scroll to position [243, 0]
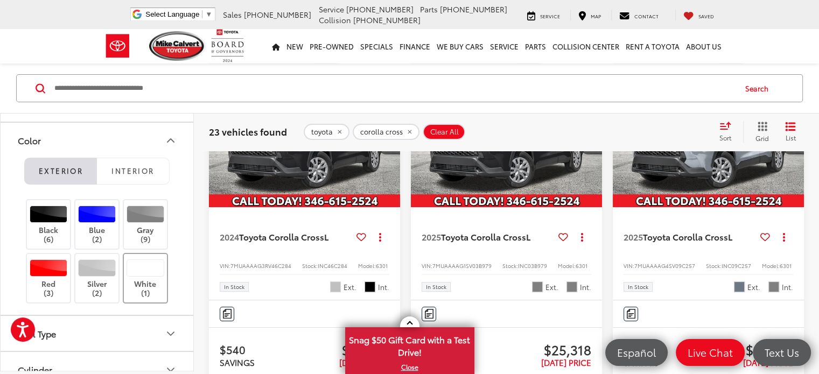
click at [136, 270] on div at bounding box center [146, 268] width 38 height 17
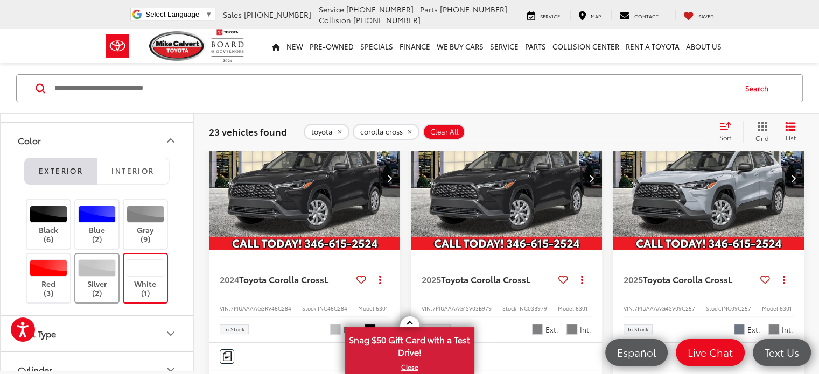
scroll to position [72, 0]
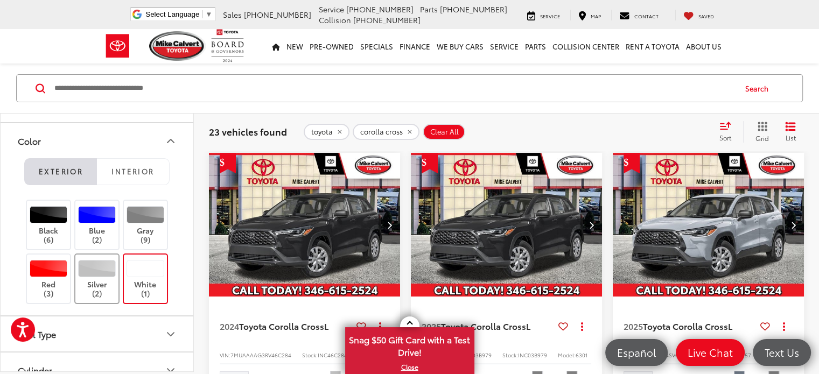
click at [99, 269] on div at bounding box center [97, 268] width 38 height 17
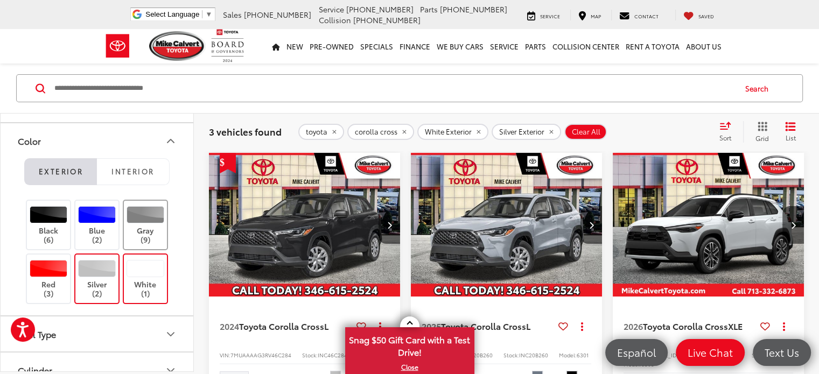
click at [137, 219] on div at bounding box center [146, 214] width 38 height 17
click at [94, 220] on div at bounding box center [97, 214] width 38 height 17
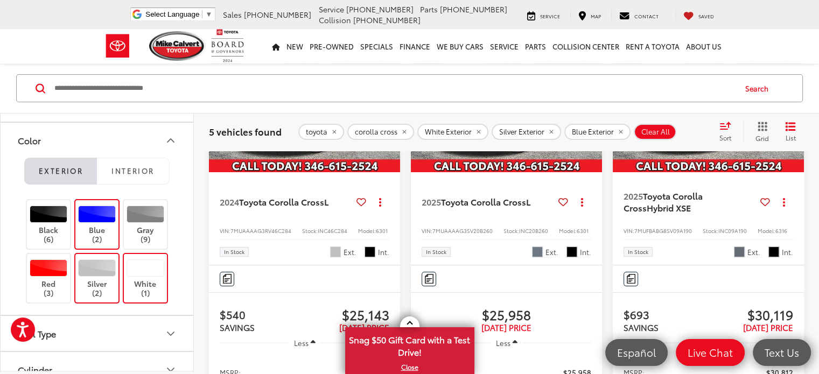
scroll to position [215, 0]
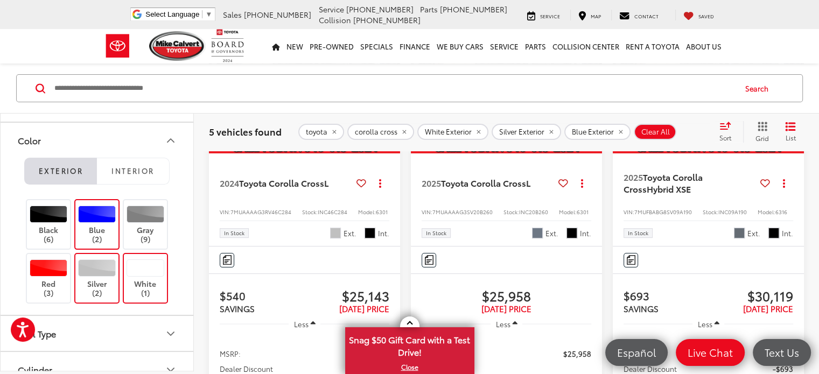
click at [115, 206] on label "Blue (2)" at bounding box center [97, 225] width 44 height 38
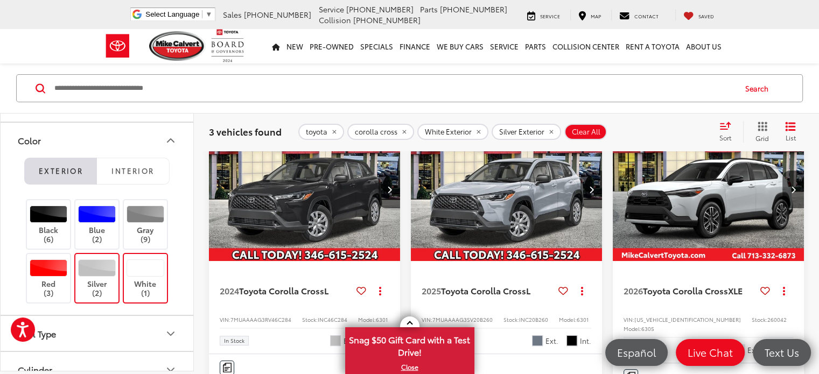
scroll to position [126, 0]
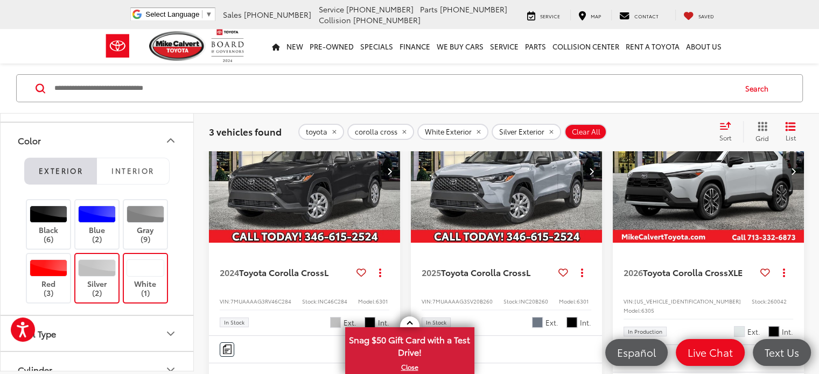
drag, startPoint x: 502, startPoint y: 210, endPoint x: 500, endPoint y: 245, distance: 35.0
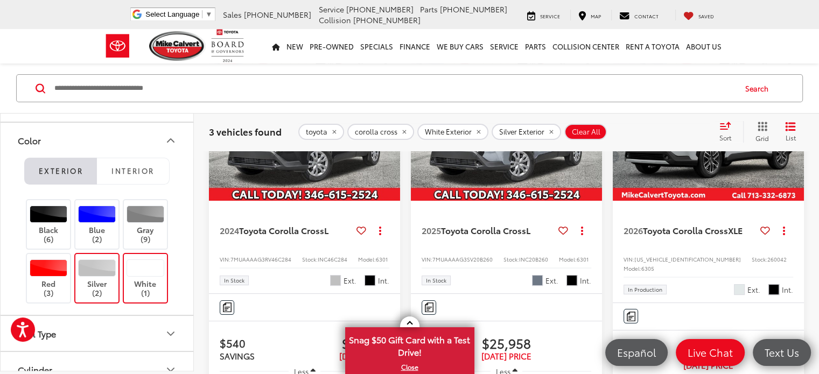
scroll to position [234, 0]
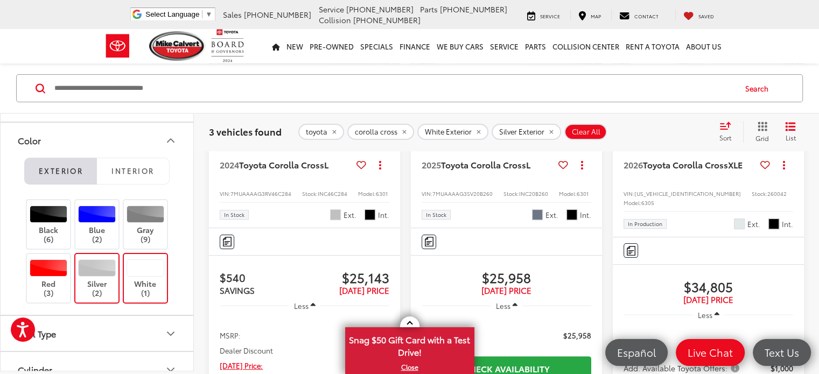
drag, startPoint x: 793, startPoint y: 127, endPoint x: 778, endPoint y: 124, distance: 15.3
click at [792, 126] on icon "List View" at bounding box center [790, 127] width 9 height 8
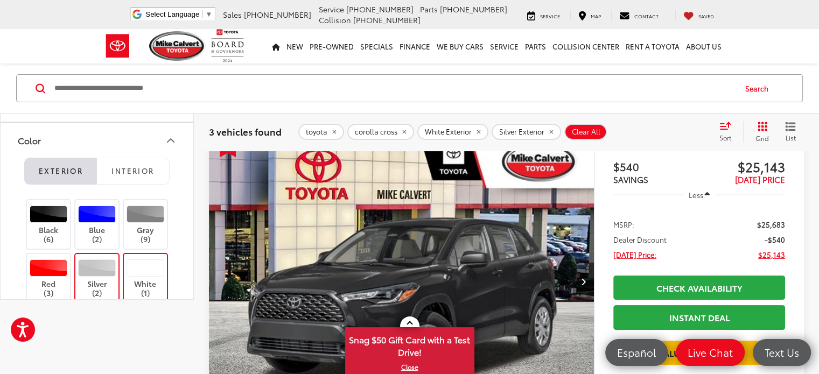
scroll to position [215, 0]
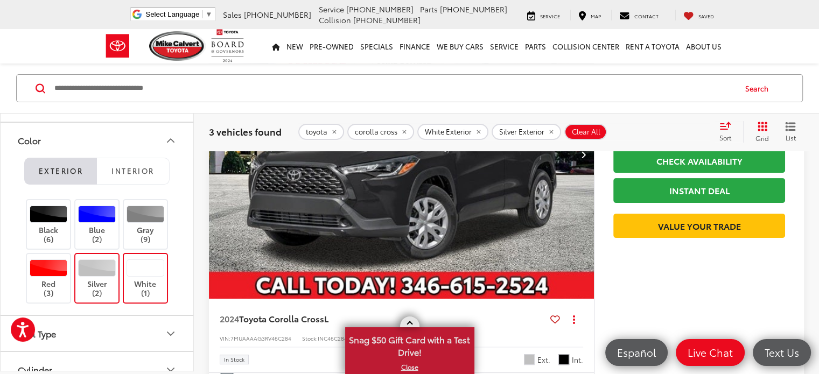
click at [410, 323] on span at bounding box center [410, 325] width 6 height 6
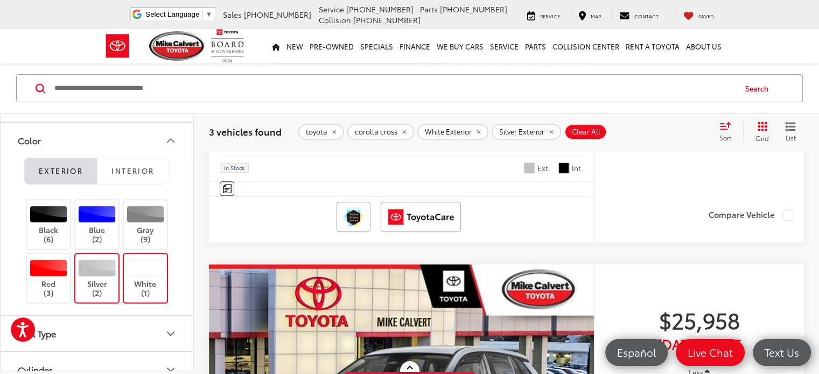
scroll to position [431, 0]
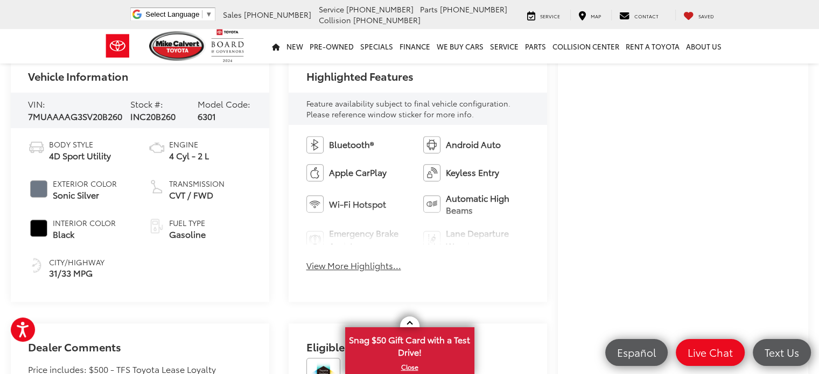
scroll to position [431, 0]
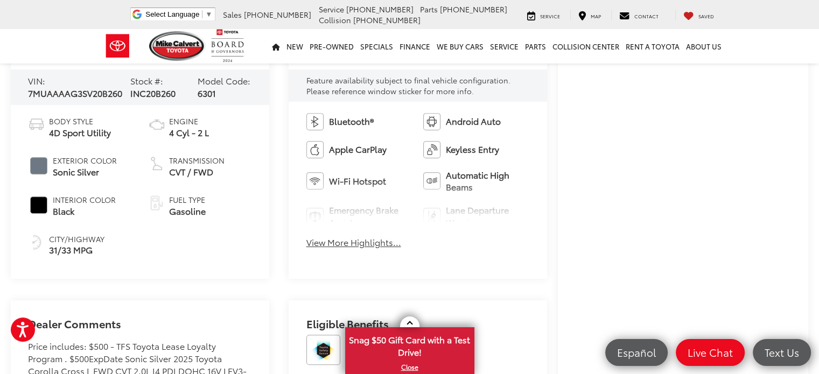
click at [330, 242] on button "View More Highlights..." at bounding box center [353, 242] width 95 height 12
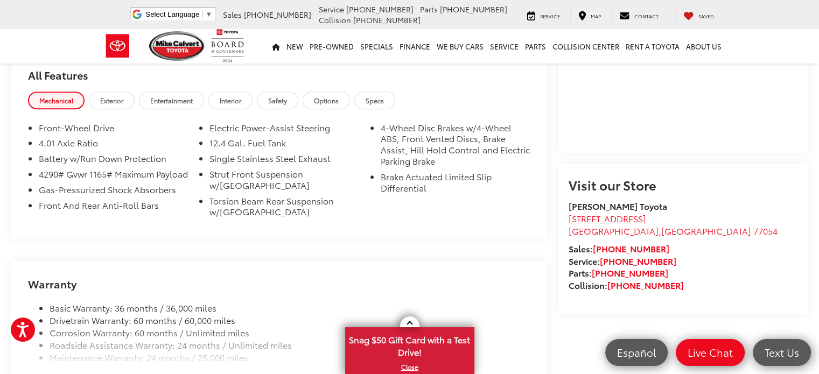
scroll to position [862, 0]
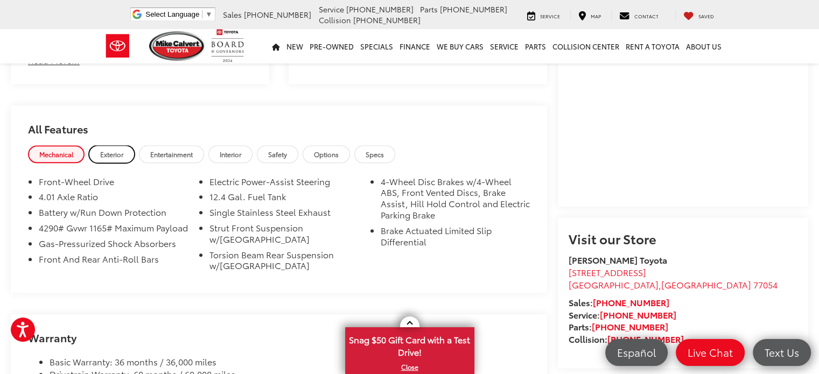
click at [125, 160] on link "Exterior" at bounding box center [112, 154] width 46 height 18
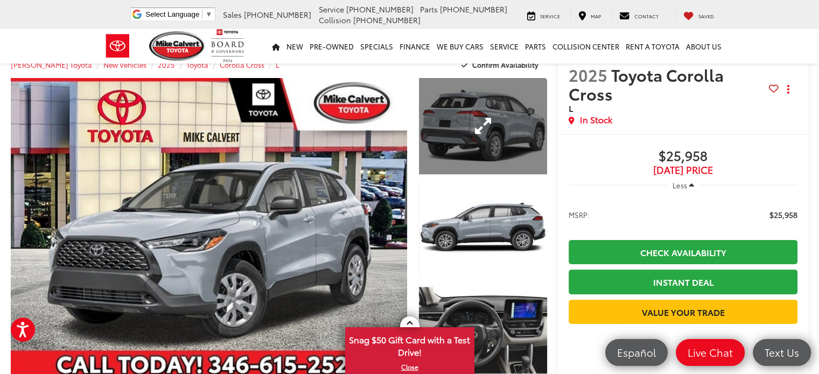
scroll to position [0, 0]
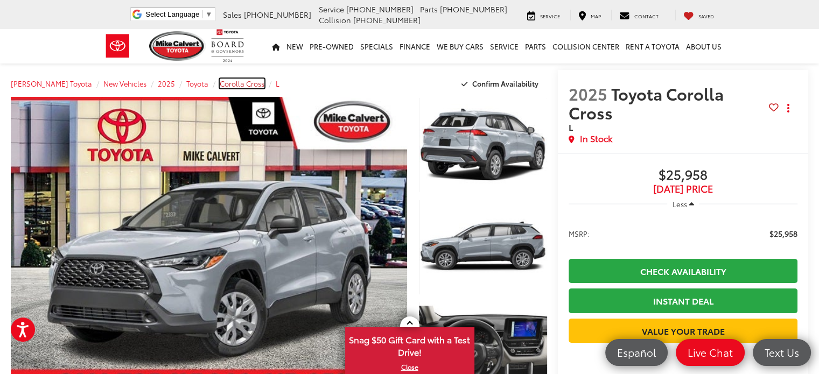
click at [224, 83] on span "Corolla Cross" at bounding box center [242, 84] width 45 height 10
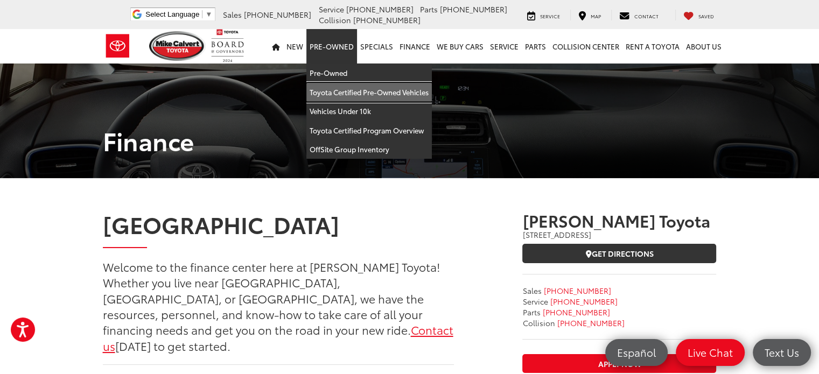
click at [353, 93] on link "Toyota Certified Pre-Owned Vehicles" at bounding box center [368, 92] width 125 height 19
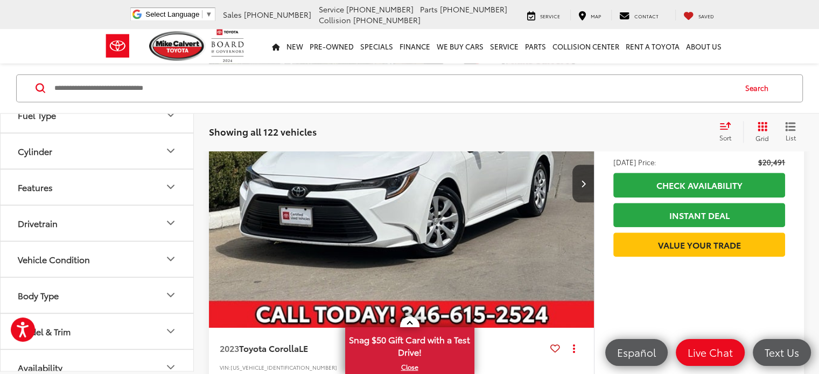
scroll to position [1131, 0]
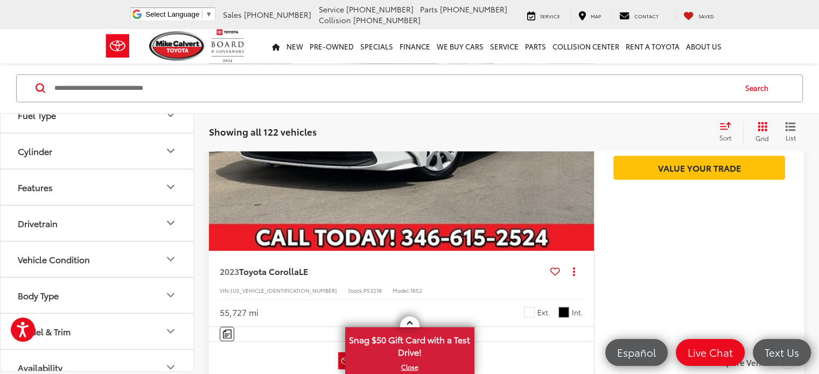
click at [56, 299] on button "Body Type" at bounding box center [98, 294] width 194 height 35
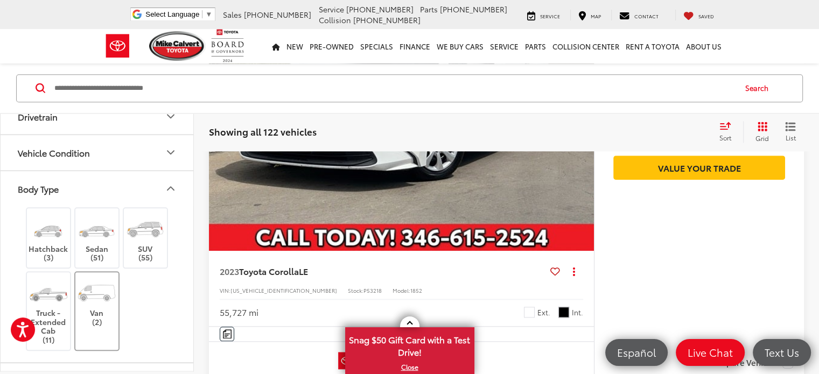
scroll to position [377, 0]
click at [150, 236] on img at bounding box center [145, 228] width 40 height 30
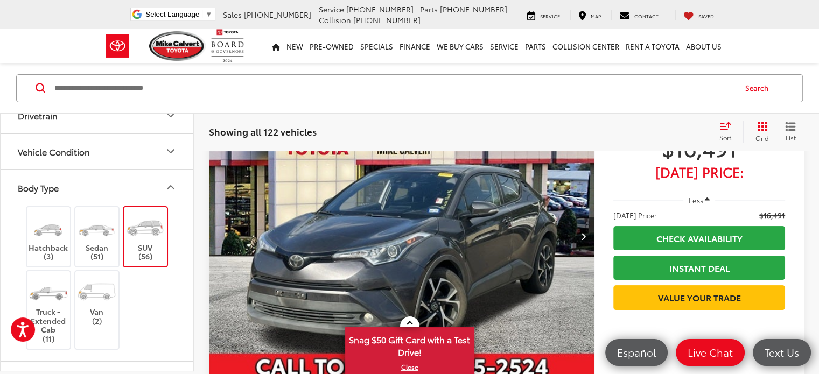
scroll to position [39, 0]
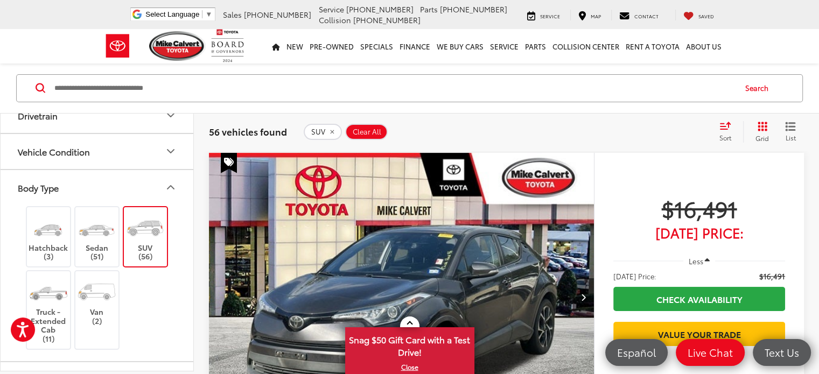
click at [730, 129] on icon "Select sort value" at bounding box center [726, 126] width 12 height 8
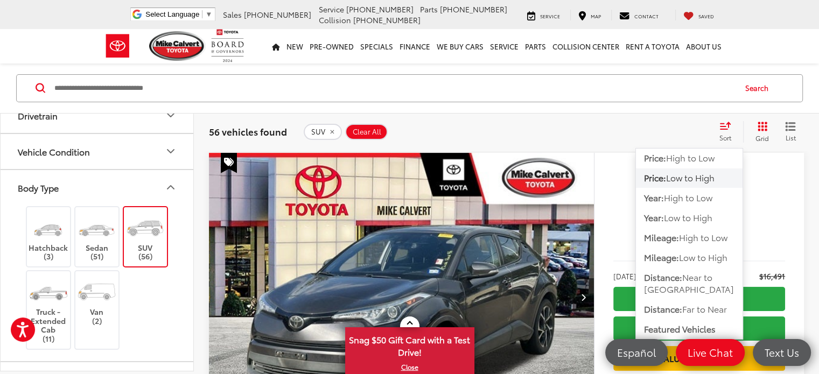
click at [707, 178] on span "Low to High" at bounding box center [690, 178] width 48 height 12
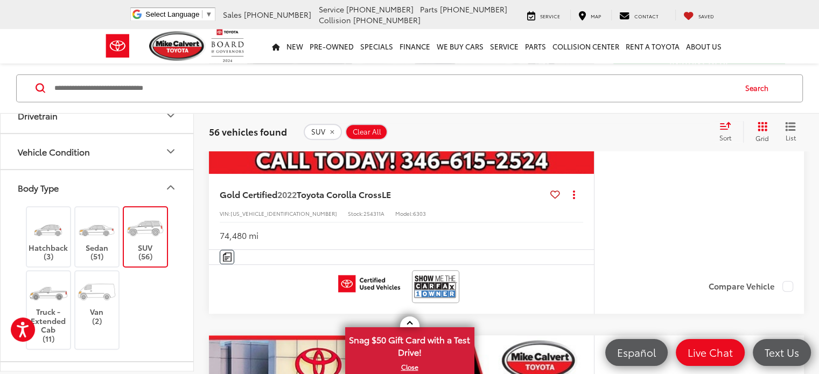
scroll to position [739, 0]
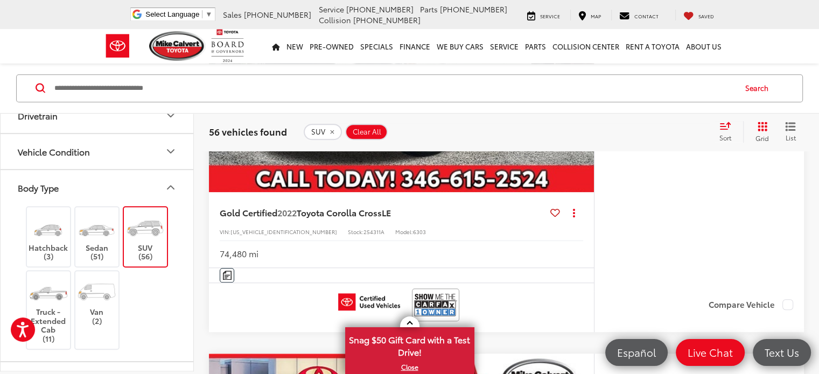
click at [163, 213] on label "SUV (56)" at bounding box center [146, 237] width 44 height 48
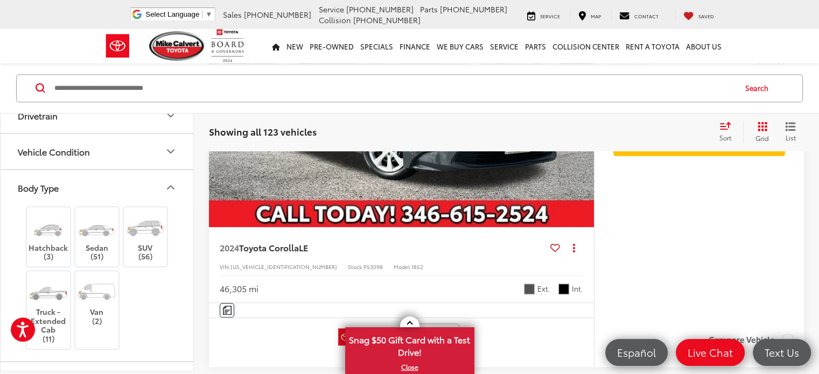
scroll to position [754, 0]
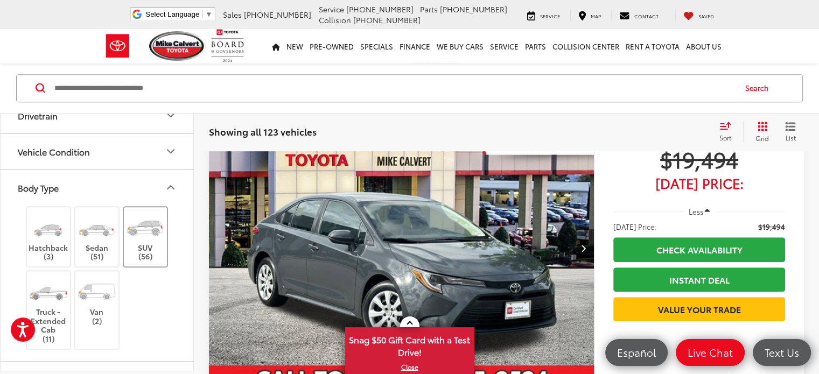
click at [133, 239] on img at bounding box center [145, 228] width 40 height 30
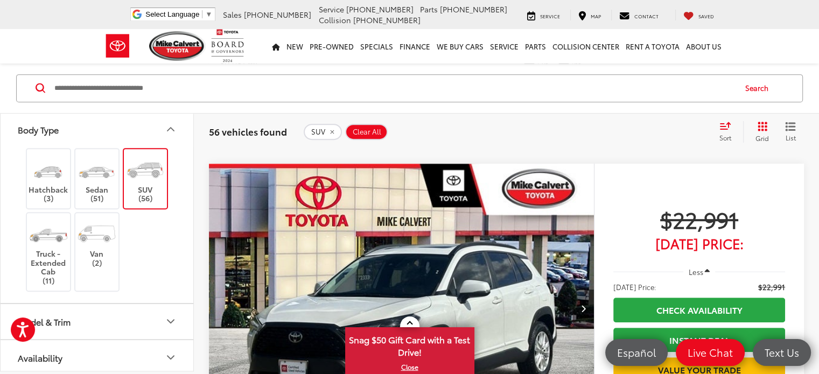
scroll to position [416, 0]
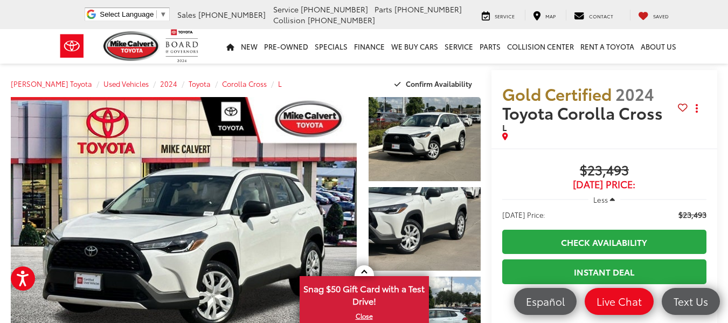
click at [688, 215] on span "$23,493" at bounding box center [692, 214] width 28 height 11
click at [594, 167] on span "$23,493" at bounding box center [604, 171] width 204 height 16
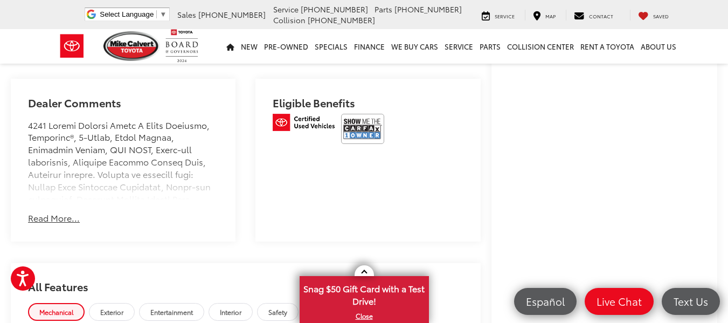
scroll to position [646, 0]
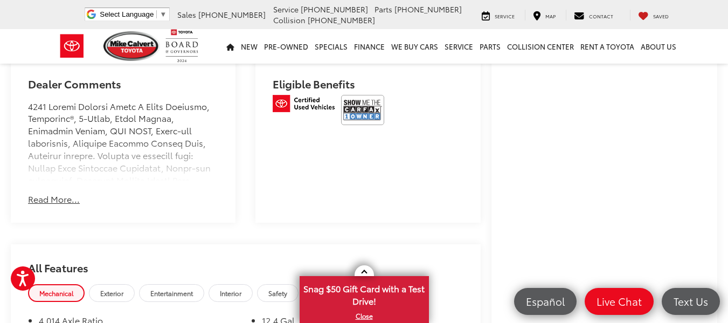
click at [55, 205] on button "Read More..." at bounding box center [54, 199] width 52 height 12
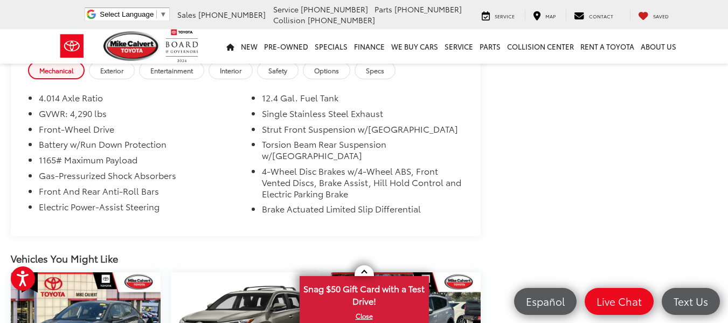
scroll to position [1670, 0]
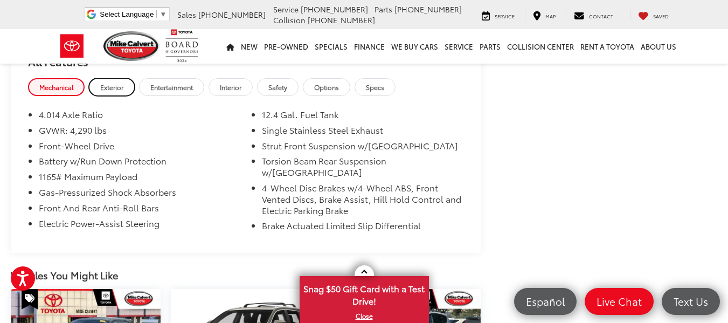
click at [121, 92] on span "Exterior" at bounding box center [111, 86] width 23 height 9
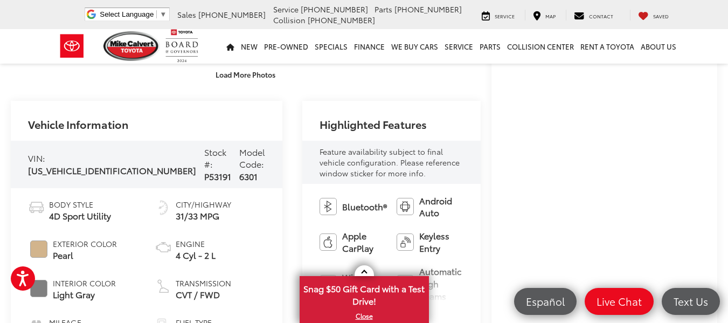
scroll to position [323, 0]
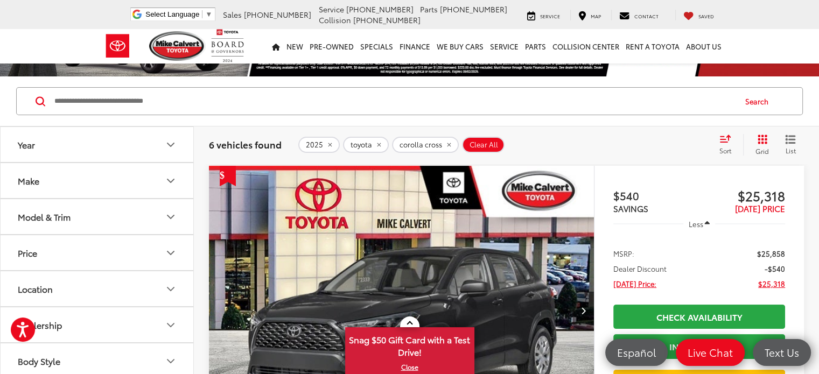
scroll to position [54, 0]
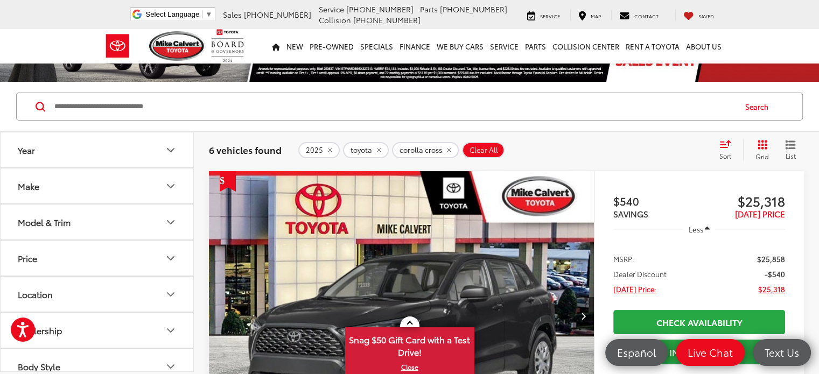
click at [328, 151] on icon "remove 2025" at bounding box center [330, 151] width 4 height 4
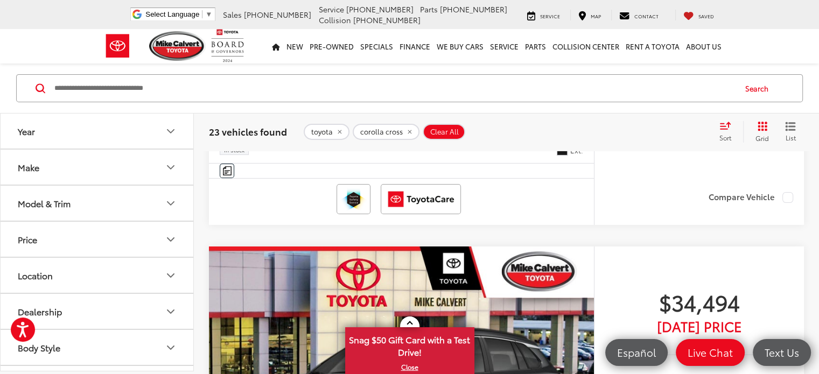
scroll to position [3555, 0]
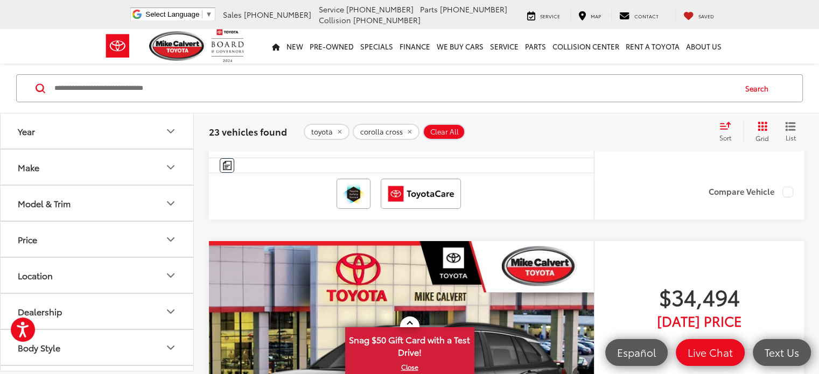
click at [74, 204] on button "Model & Trim" at bounding box center [98, 203] width 194 height 35
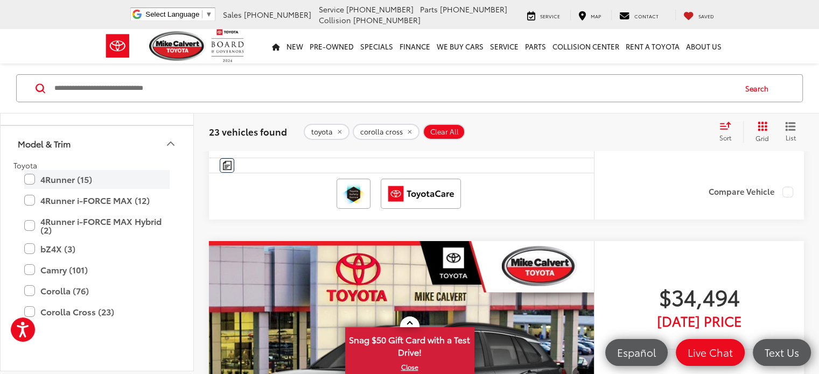
scroll to position [0, 0]
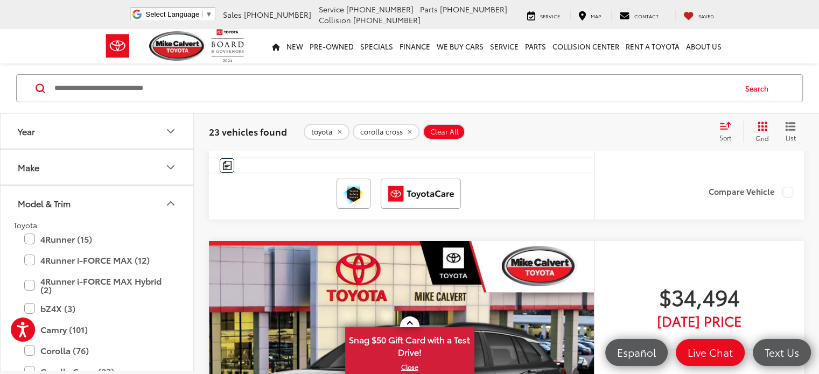
click at [79, 207] on button "Model & Trim" at bounding box center [98, 203] width 194 height 35
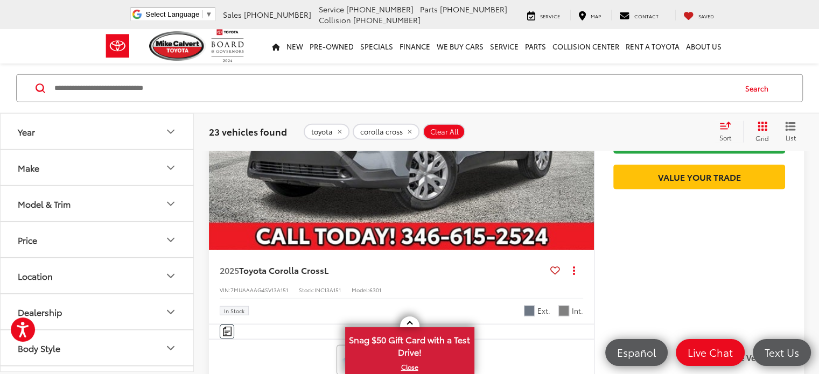
scroll to position [2477, 0]
